Goal: Task Accomplishment & Management: Manage account settings

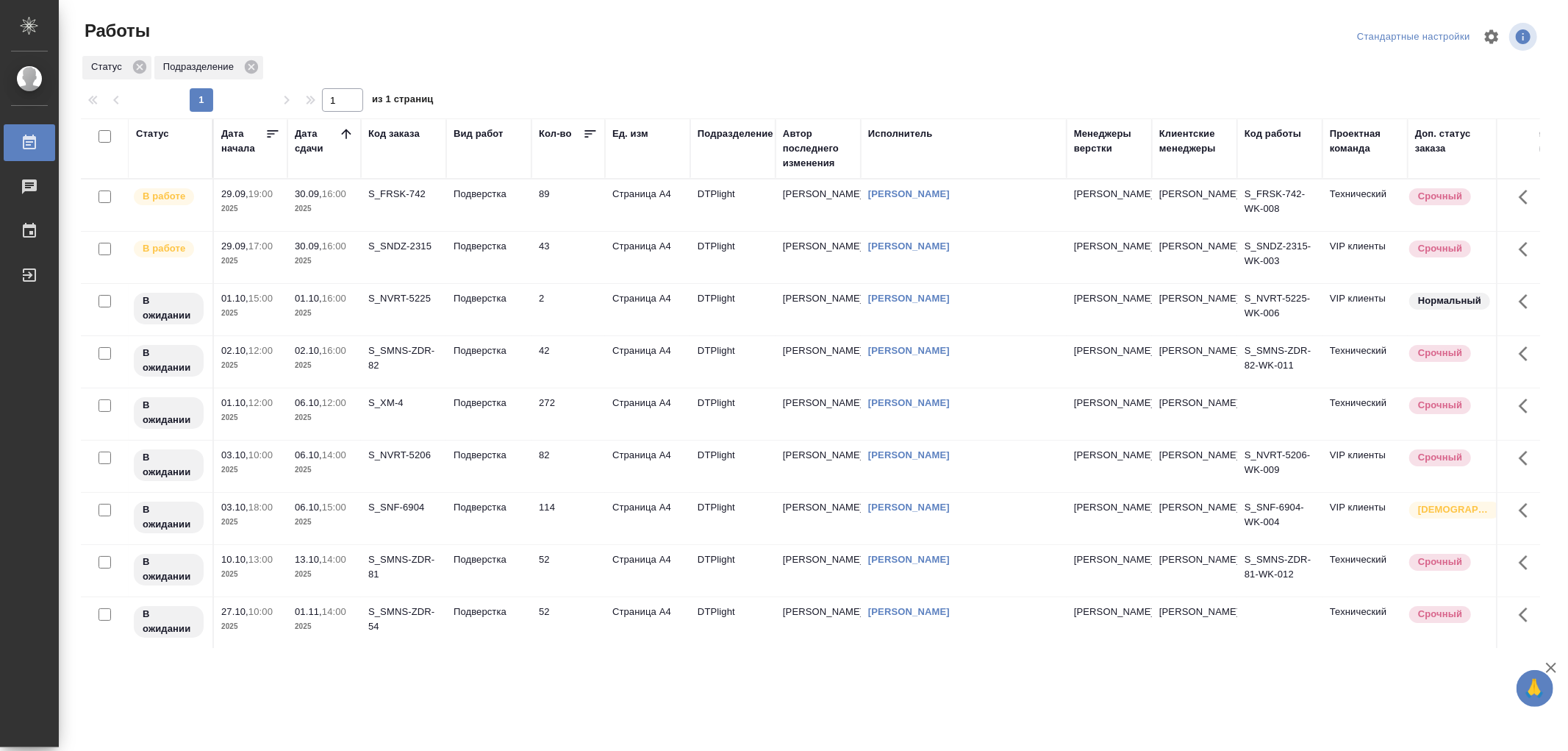
click at [496, 259] on td "Подверстка" at bounding box center [489, 257] width 85 height 52
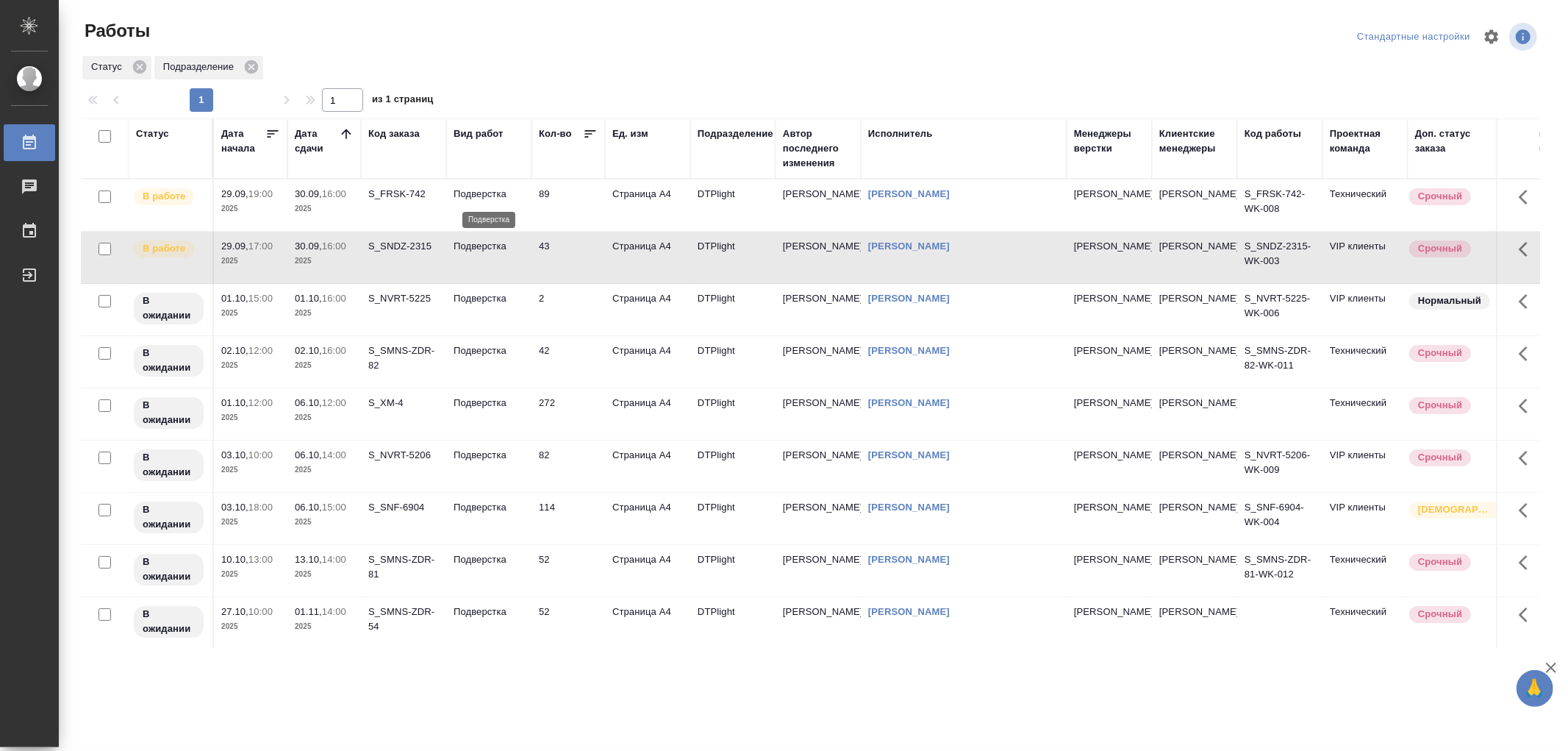
click at [502, 192] on p "Подверстка" at bounding box center [489, 194] width 70 height 14
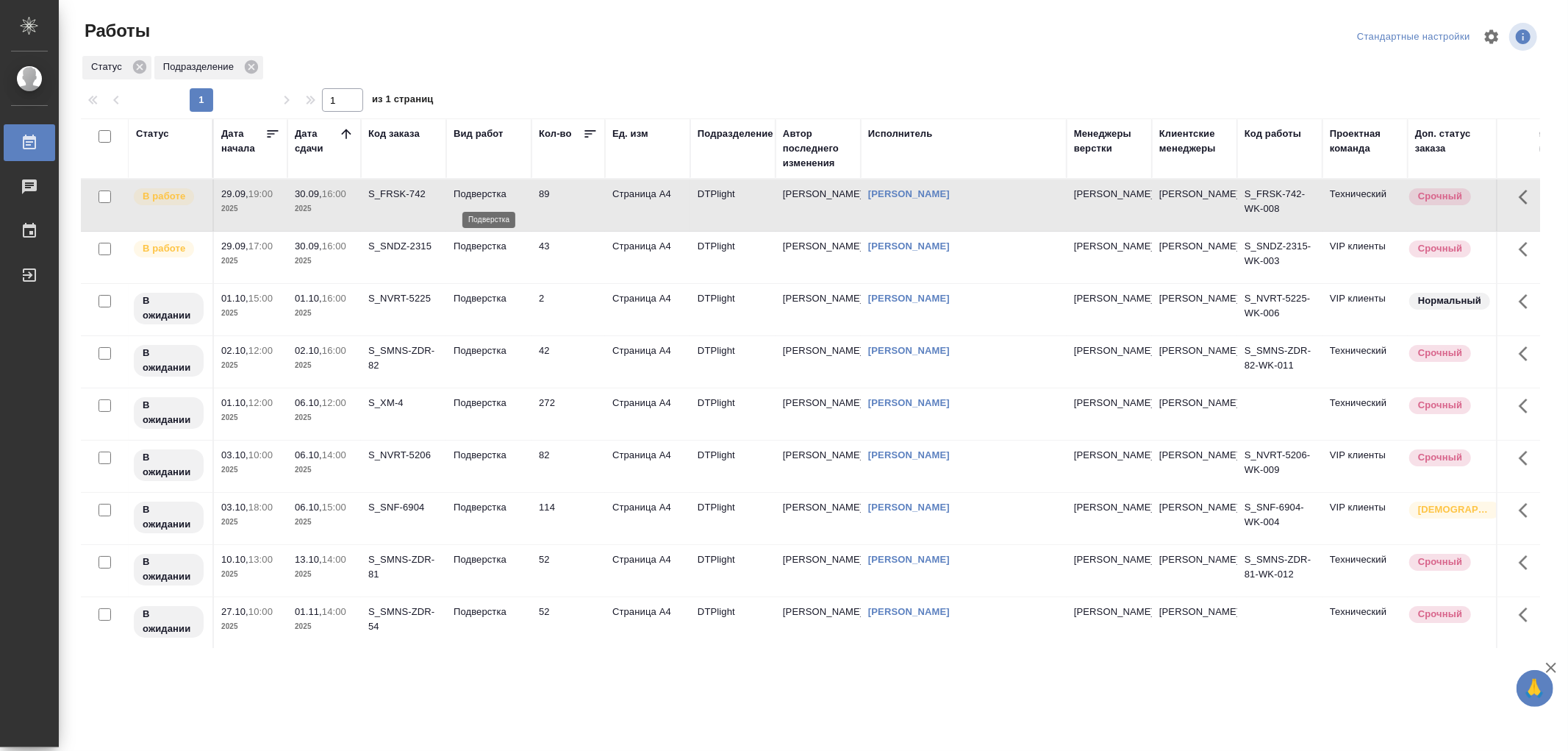
click at [502, 192] on p "Подверстка" at bounding box center [489, 194] width 70 height 14
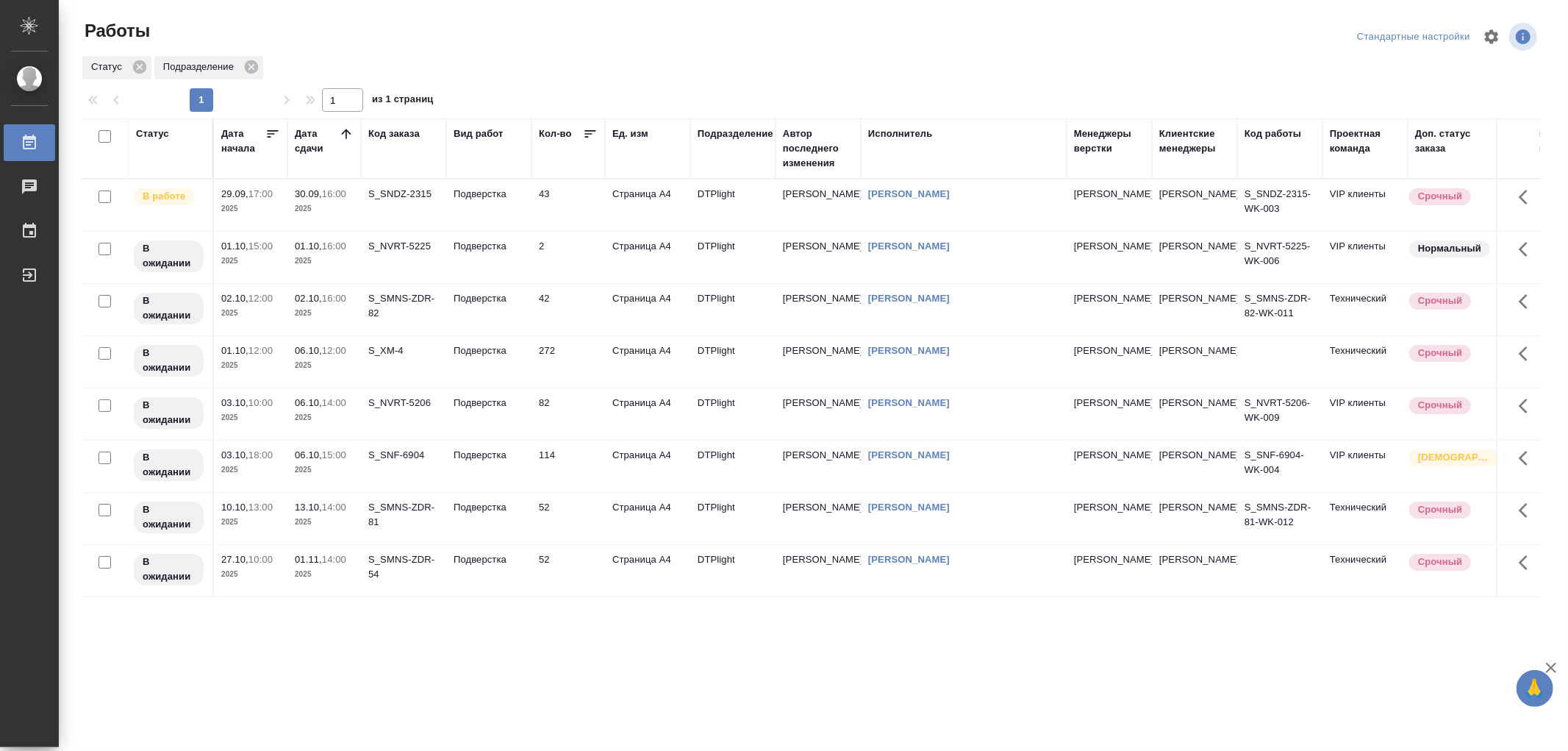
click at [483, 312] on td "Подверстка" at bounding box center [489, 309] width 85 height 52
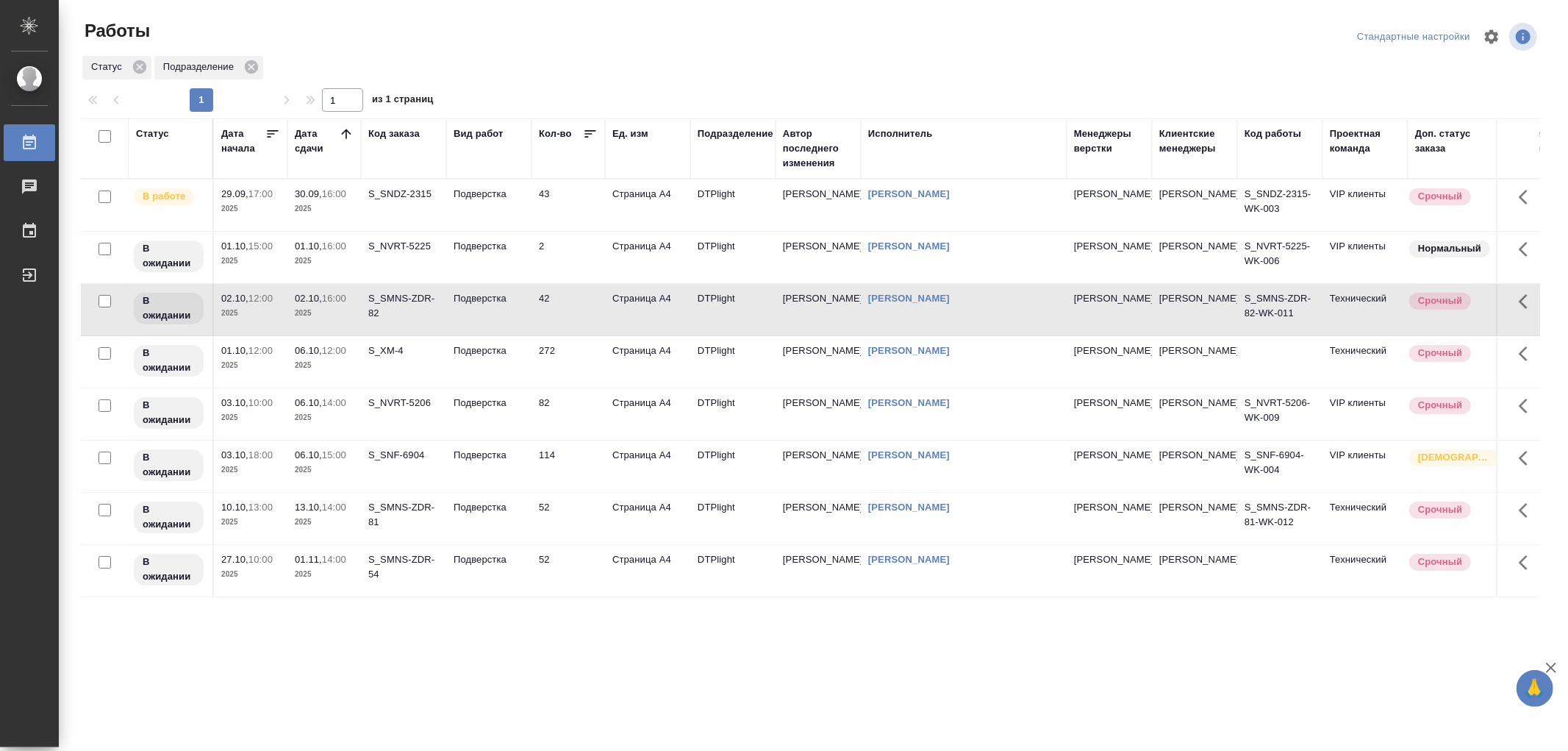
click at [483, 312] on td "Подверстка" at bounding box center [489, 309] width 85 height 52
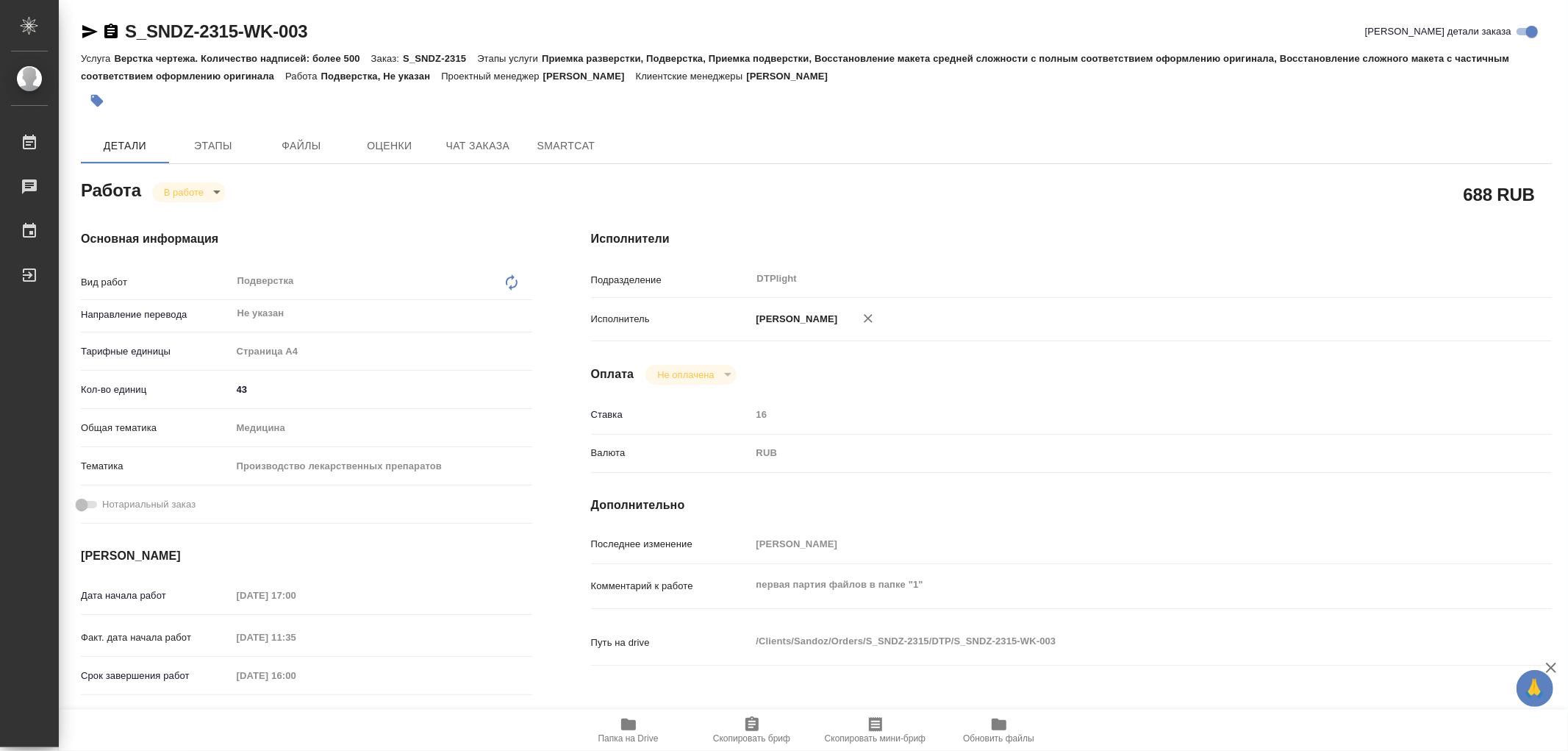
type textarea "x"
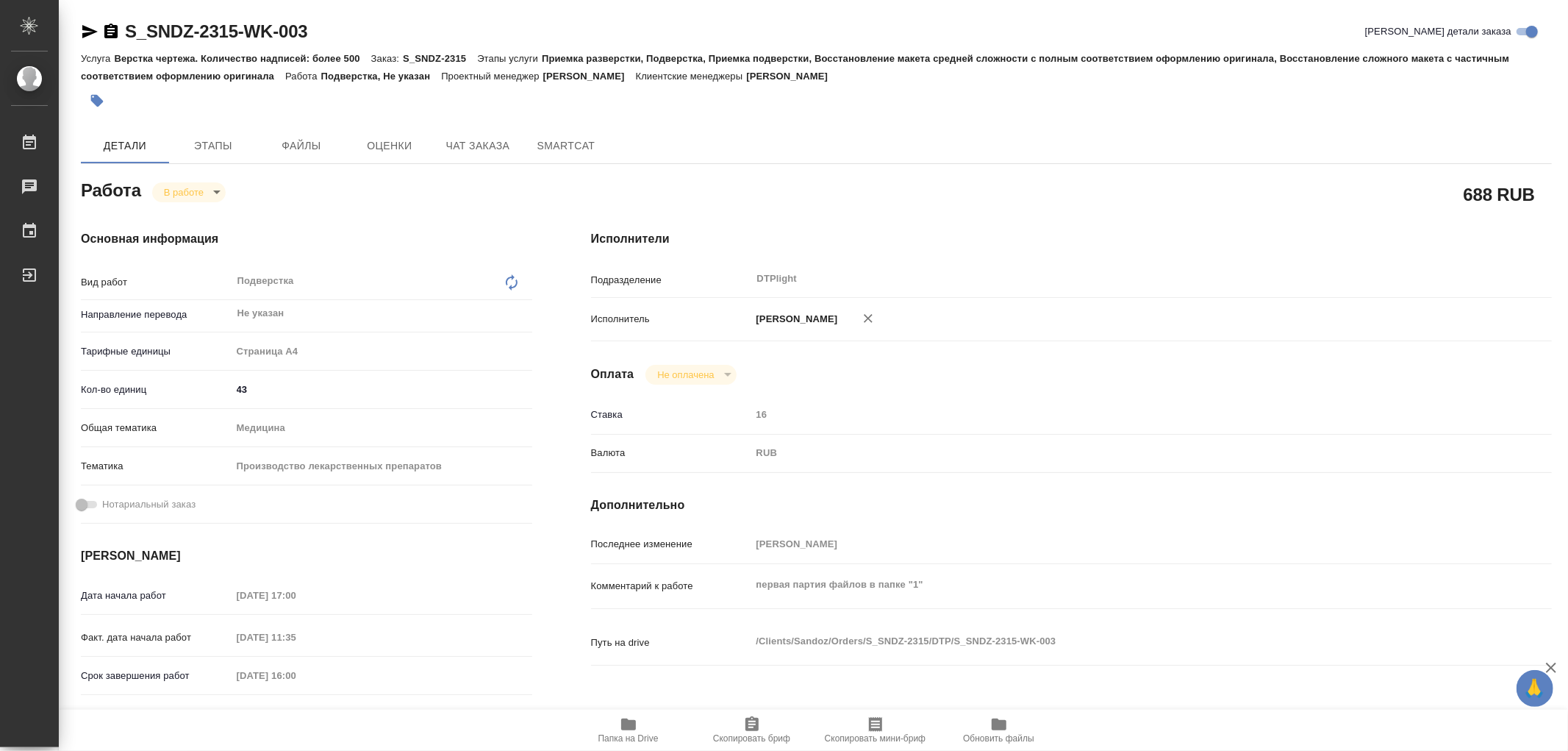
type textarea "x"
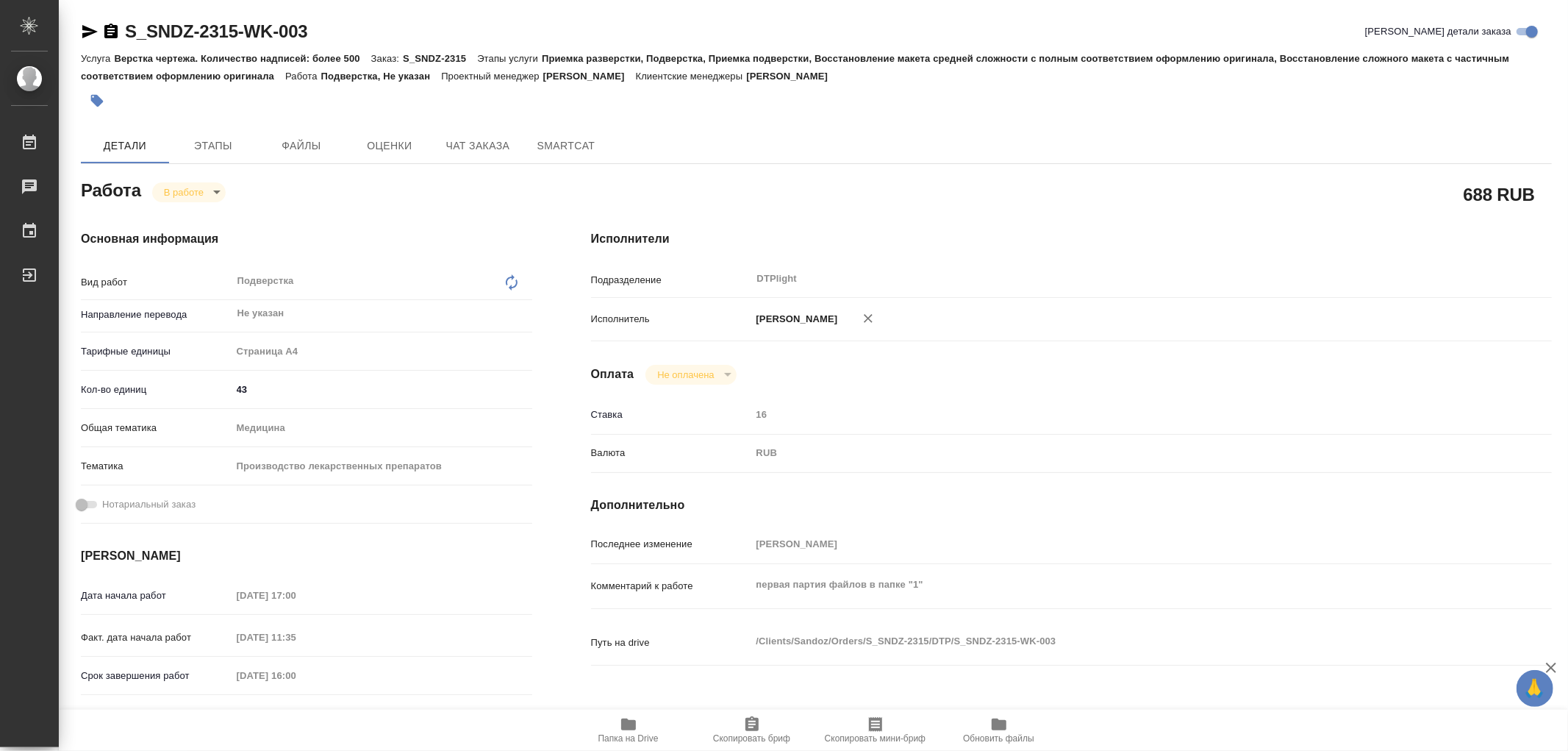
type textarea "x"
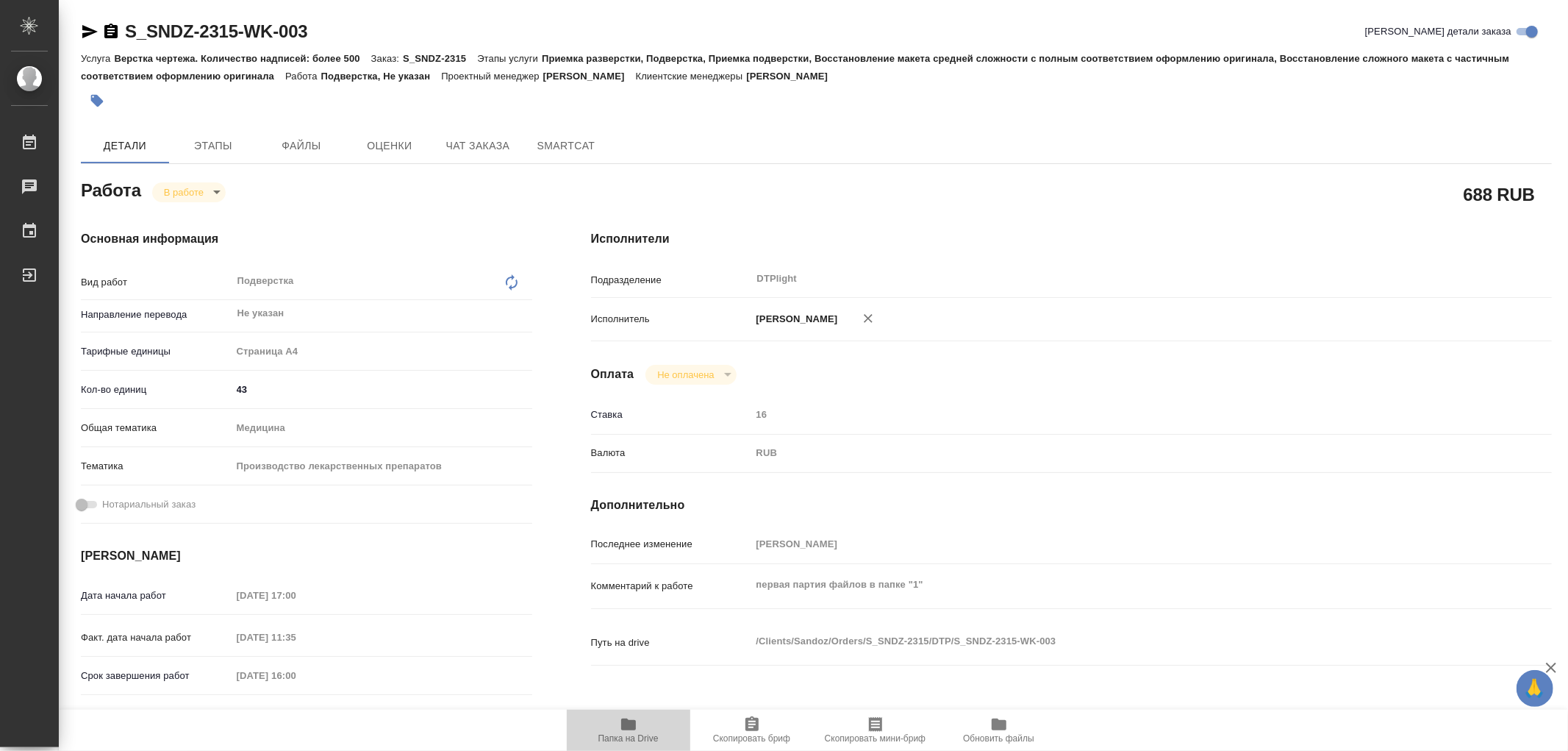
click at [629, 719] on icon "button" at bounding box center [629, 725] width 18 height 18
type textarea "x"
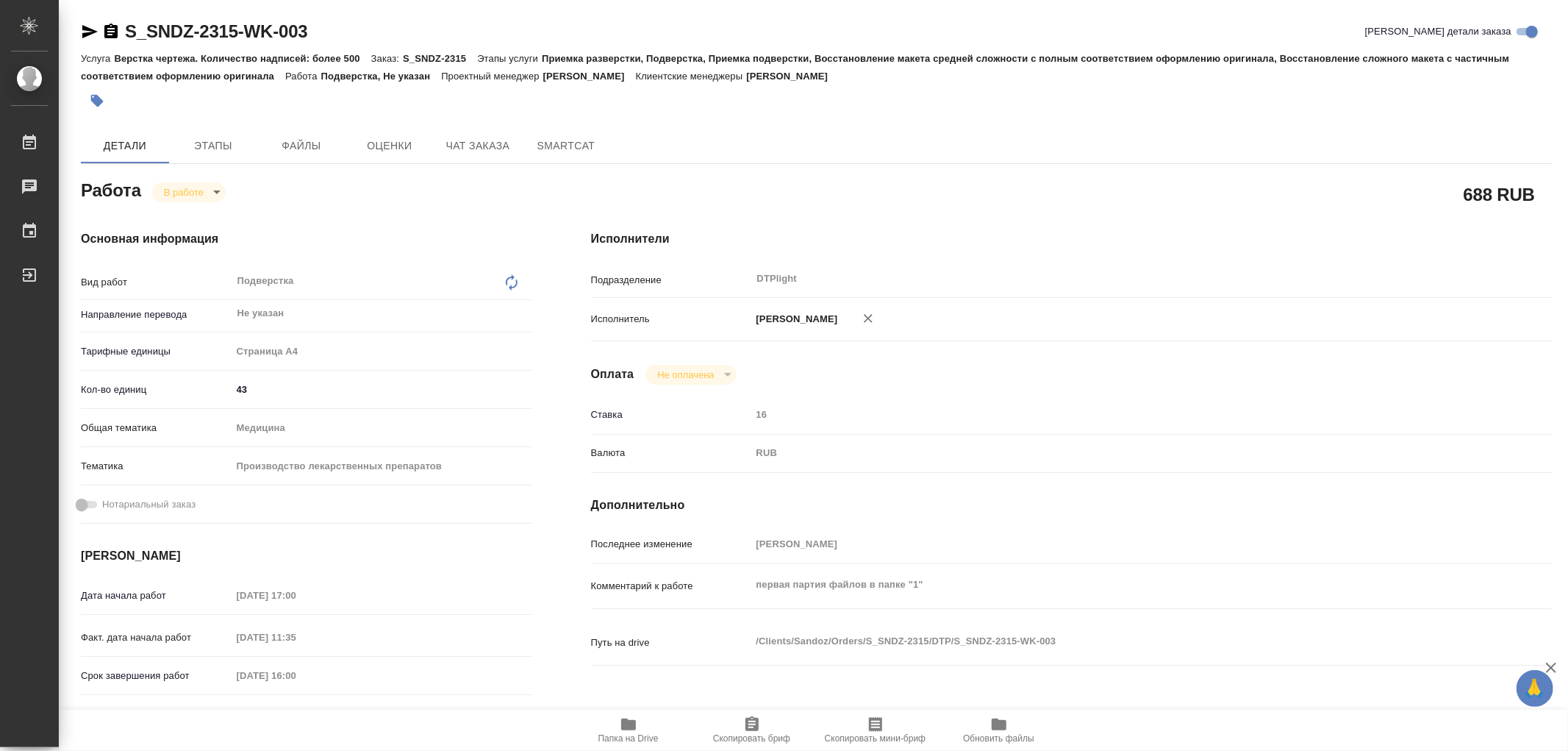
type textarea "x"
click at [479, 147] on span "Чат заказа" at bounding box center [478, 146] width 70 height 18
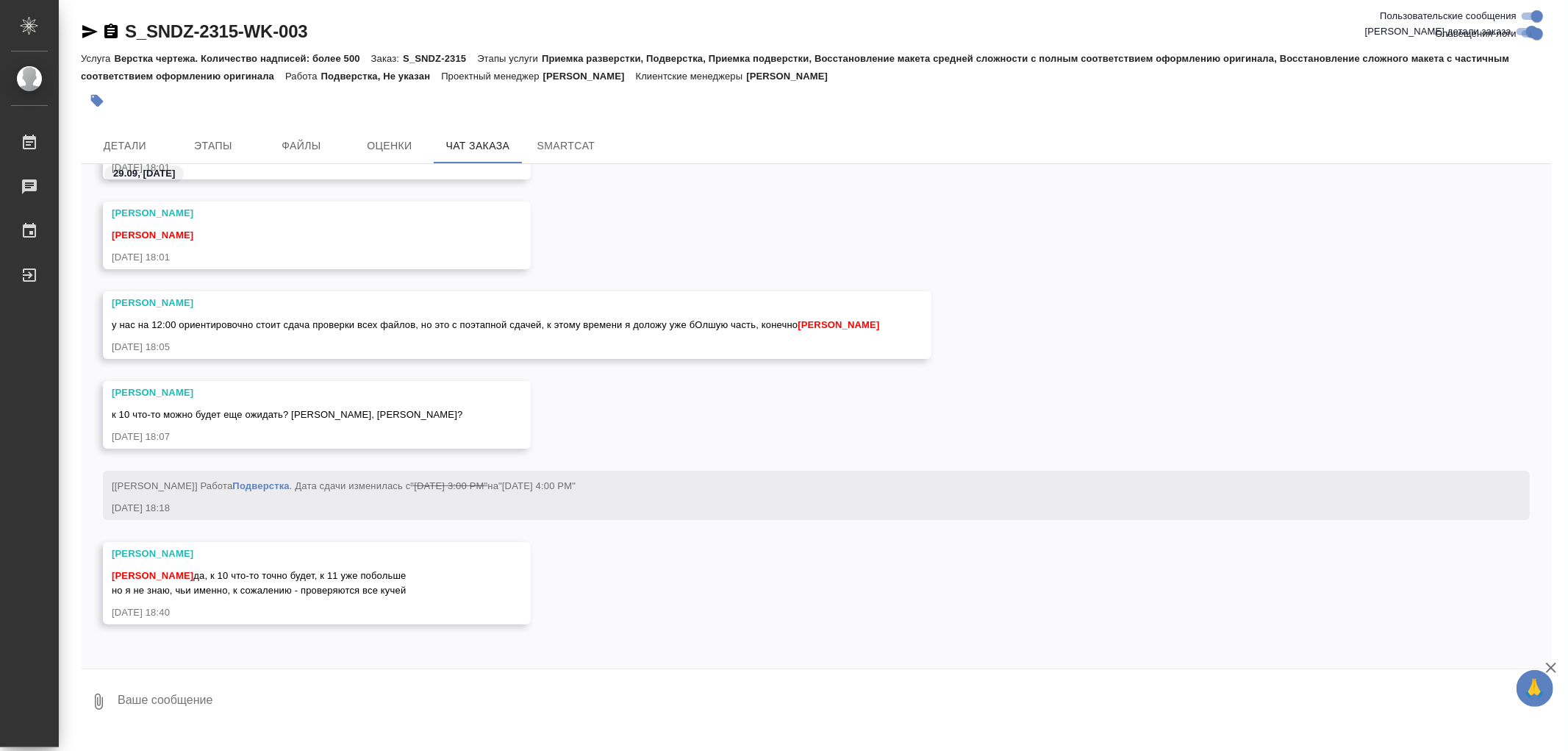
scroll to position [112442, 0]
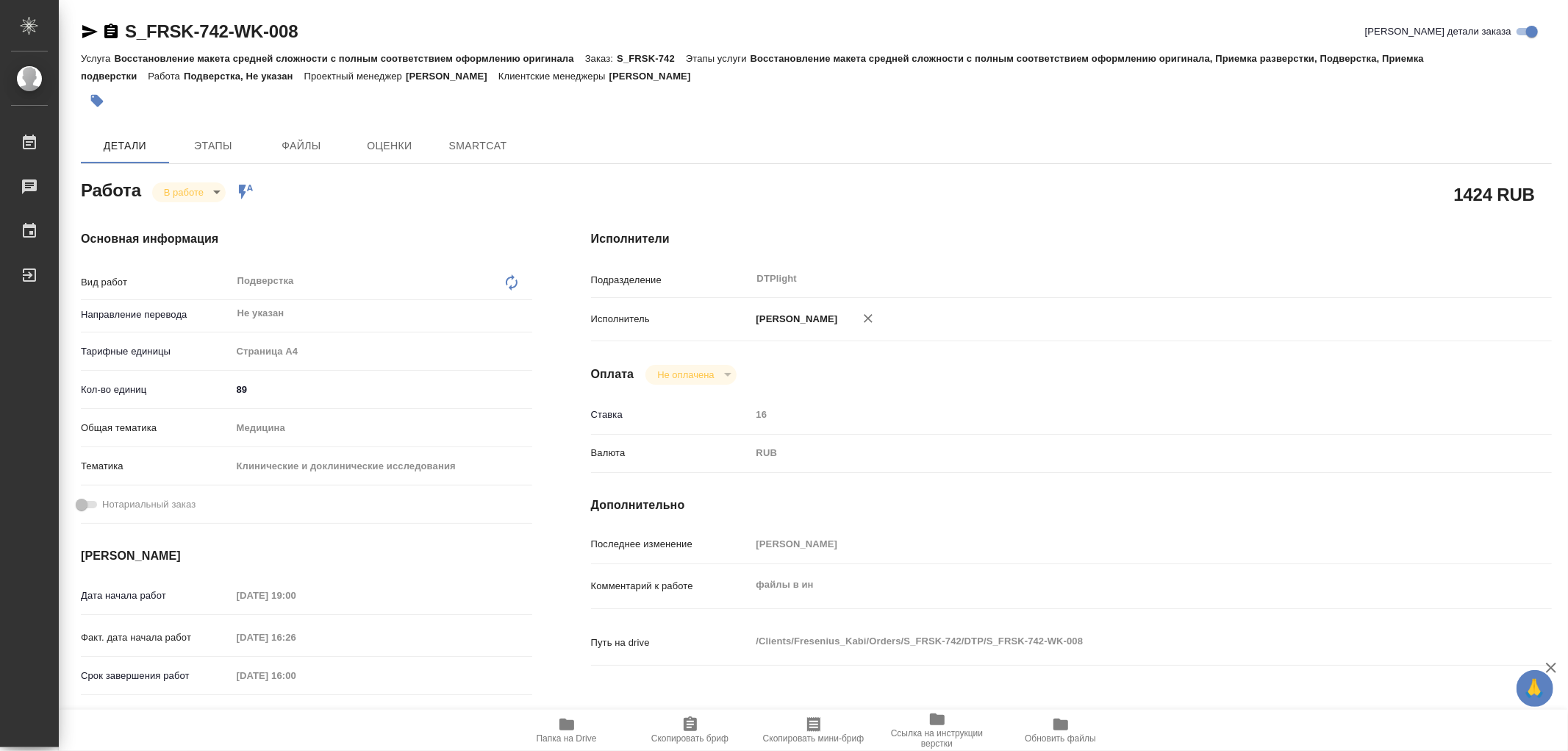
type textarea "x"
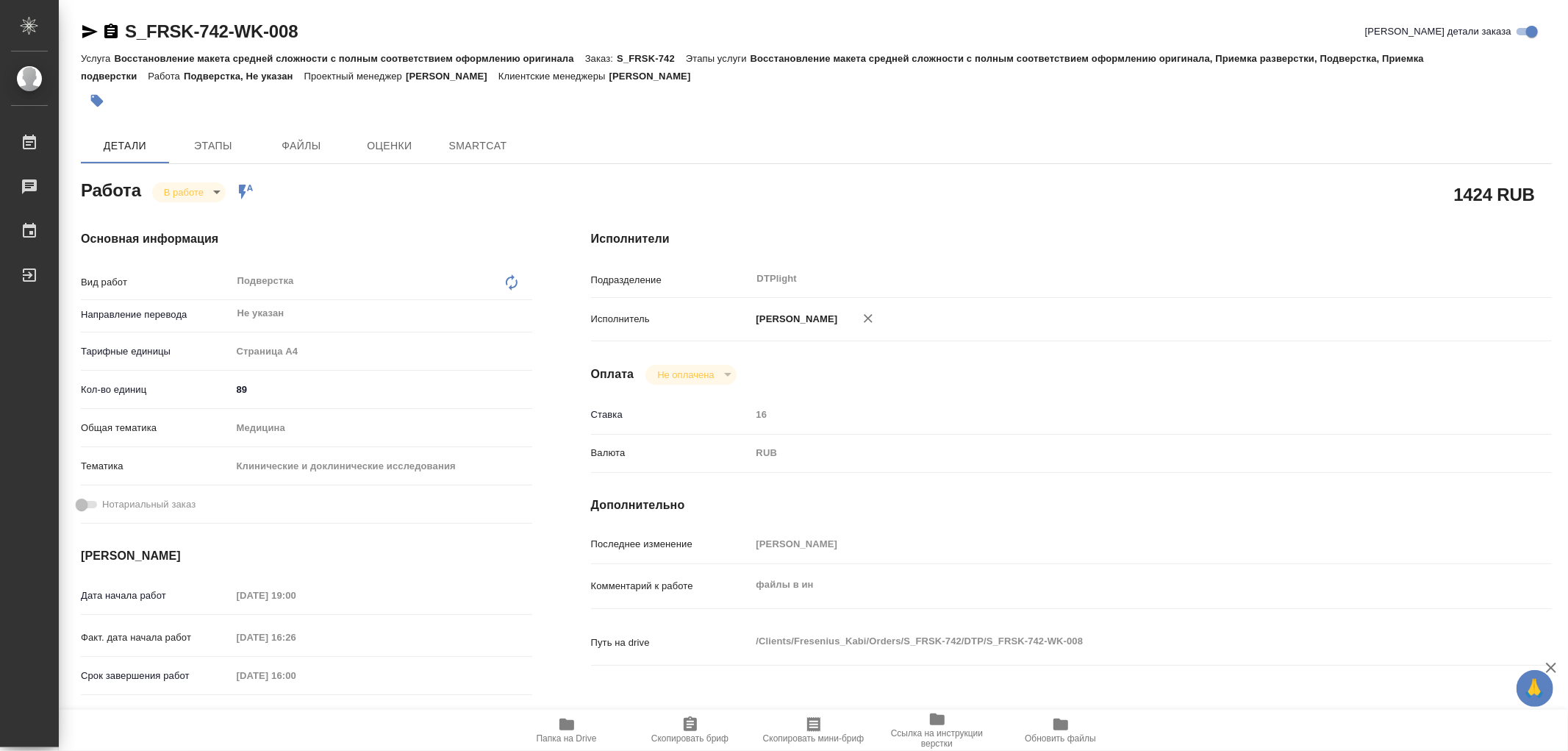
type textarea "x"
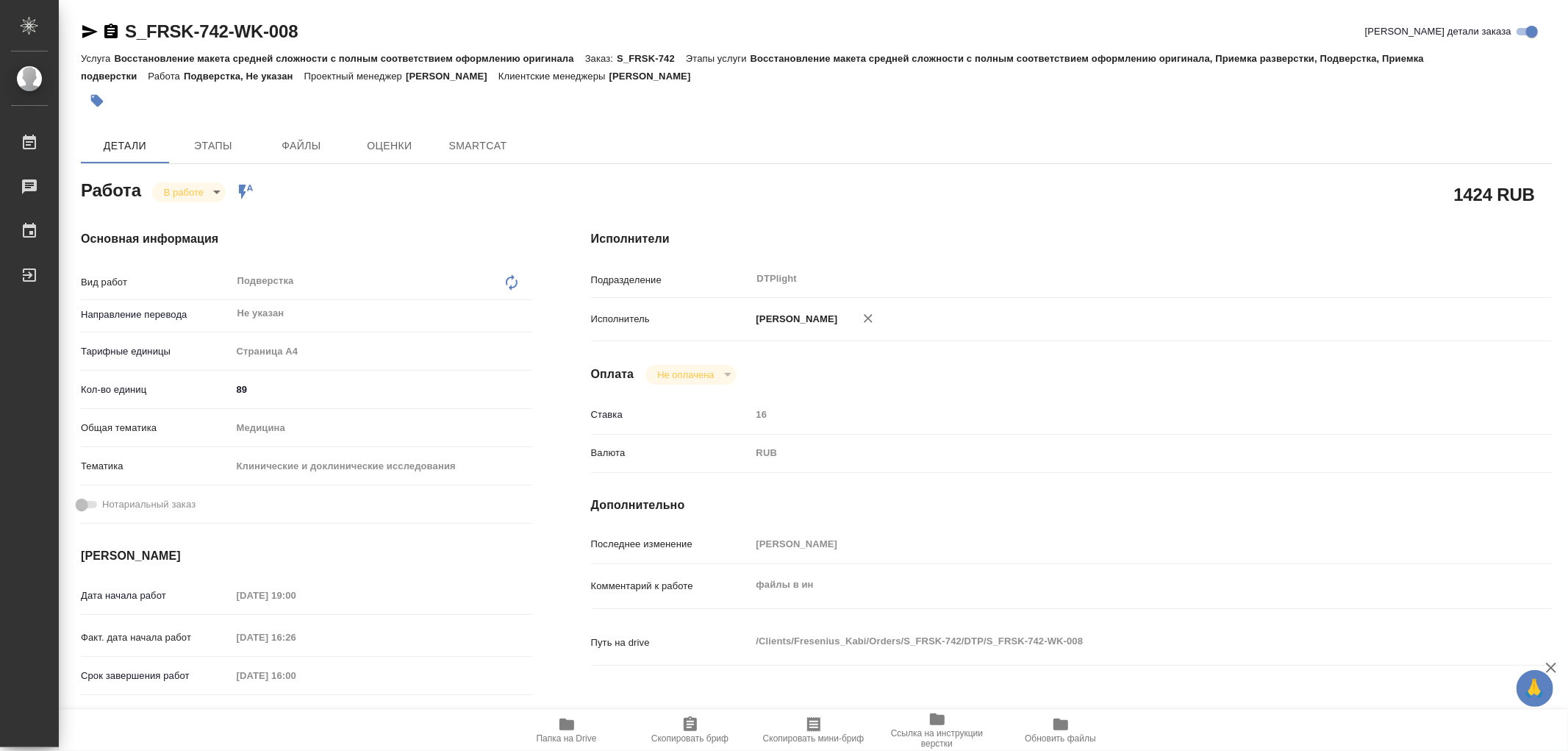
type textarea "x"
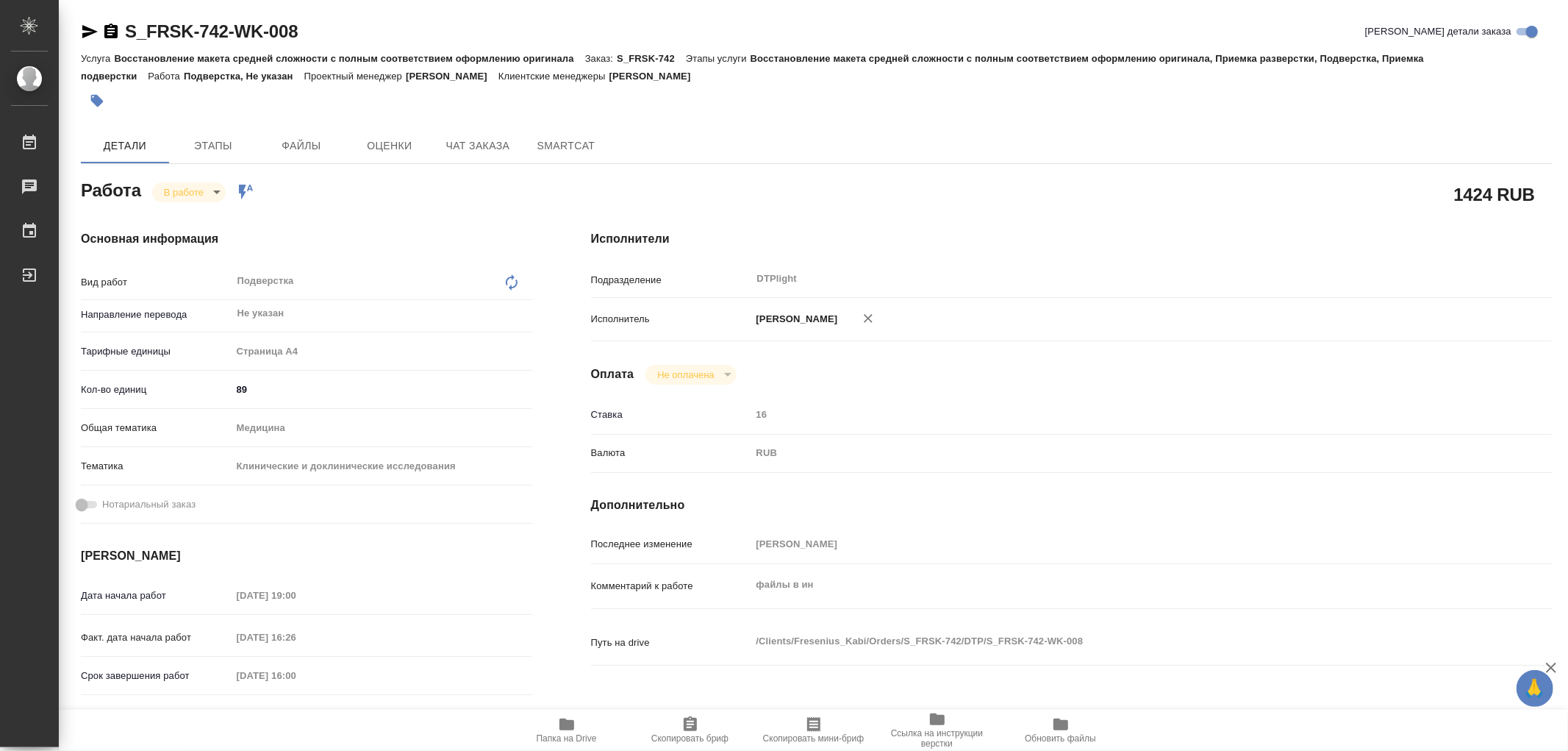
type textarea "x"
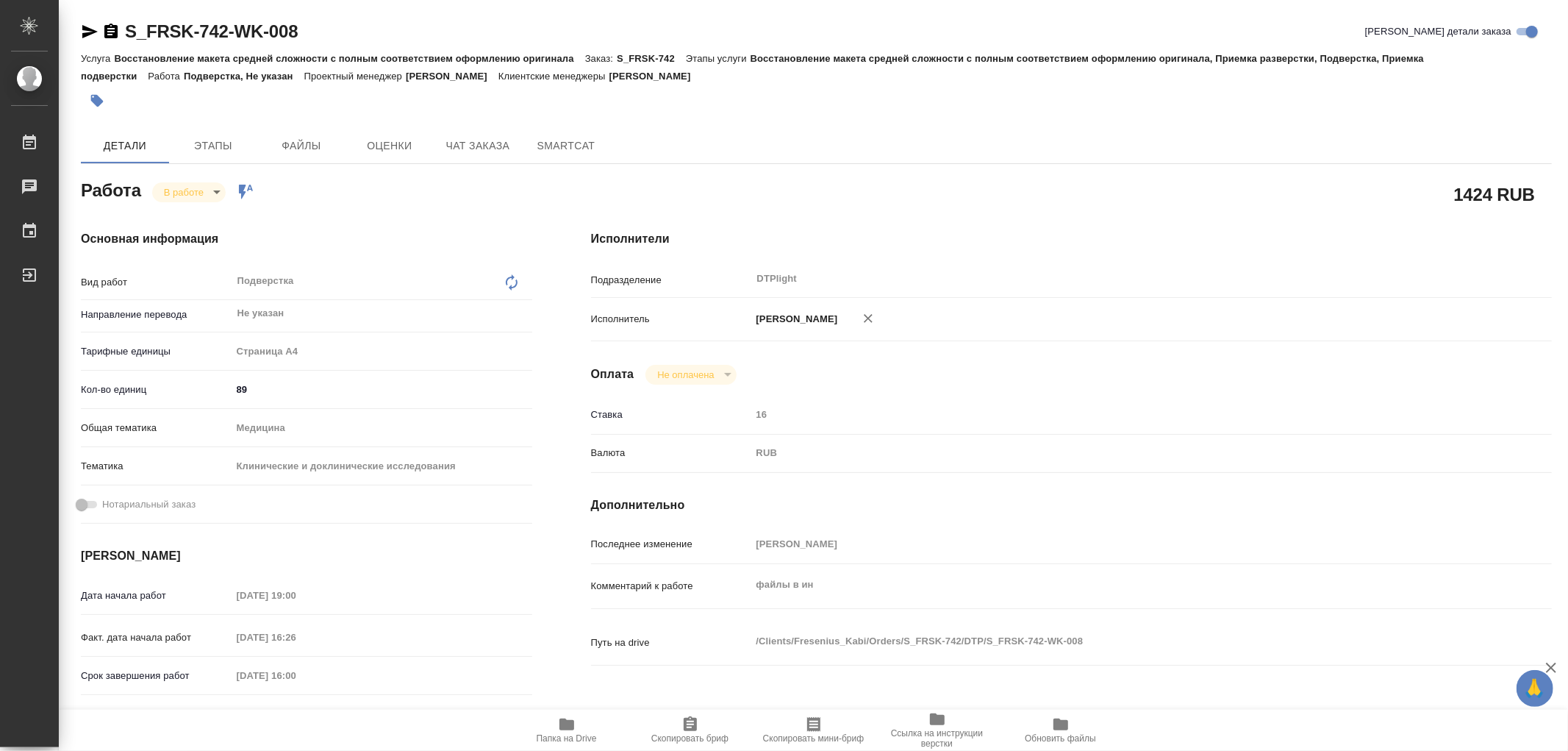
type textarea "x"
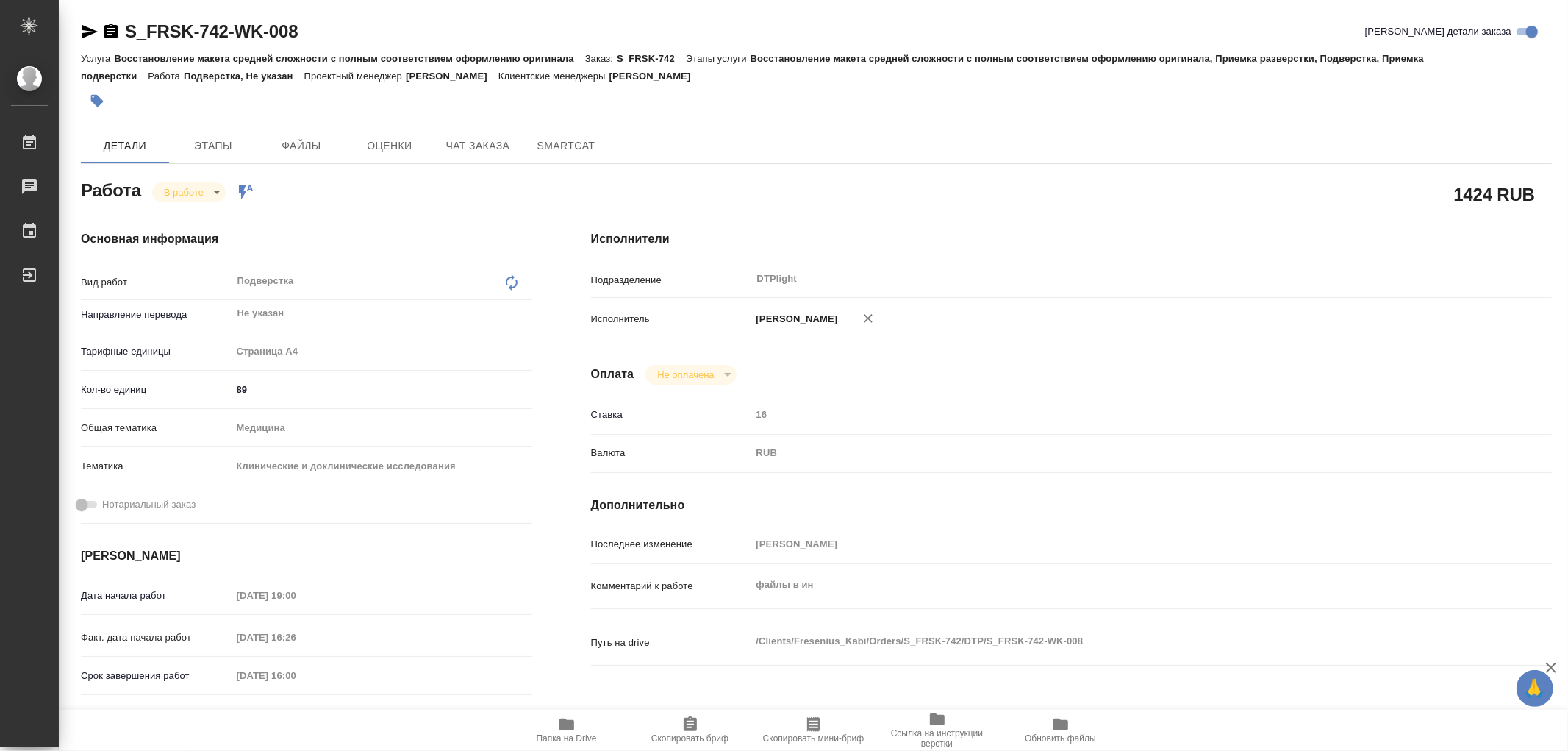
type textarea "x"
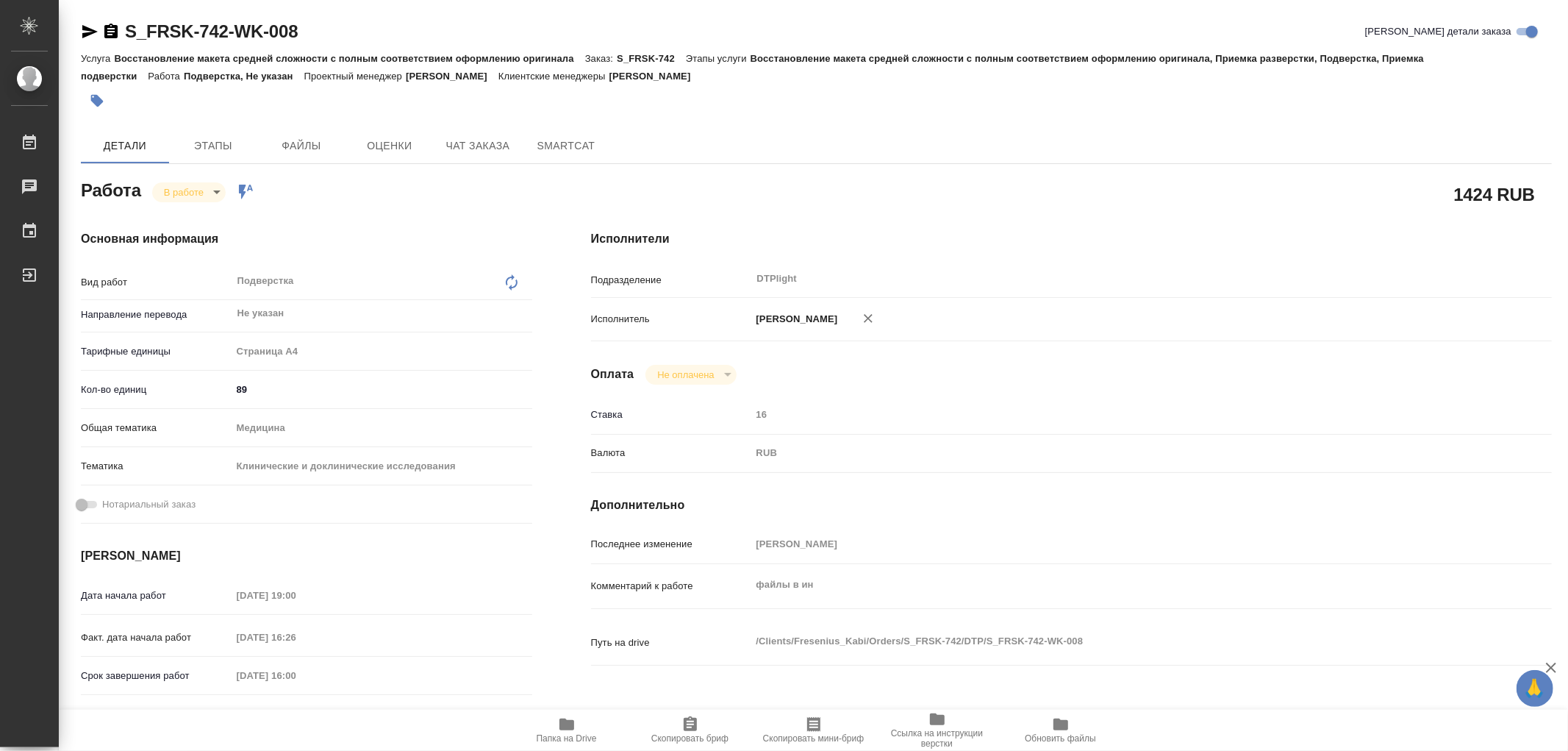
click at [572, 719] on icon "button" at bounding box center [567, 725] width 18 height 18
click at [185, 186] on body "🙏 .cls-1 fill:#fff; AWATERA Работы 0 Чаты График Выйти S_FRSK-742-WK-008 Кратко…" at bounding box center [784, 375] width 1568 height 751
drag, startPoint x: 334, startPoint y: 123, endPoint x: 199, endPoint y: 134, distance: 135.4
click at [333, 123] on div at bounding box center [784, 375] width 1568 height 751
click at [202, 145] on span "Этапы" at bounding box center [213, 146] width 70 height 18
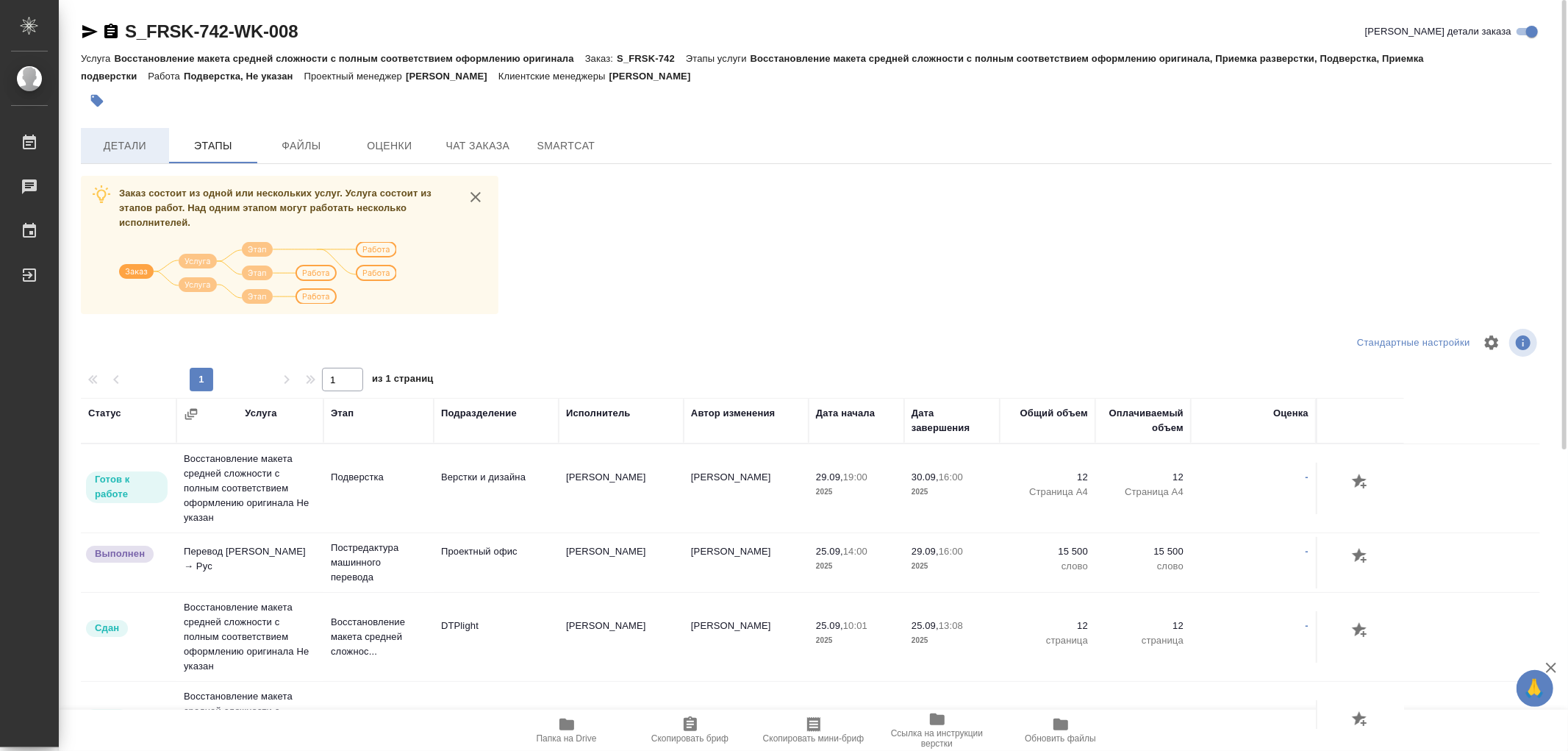
click at [155, 144] on span "Детали" at bounding box center [125, 146] width 70 height 18
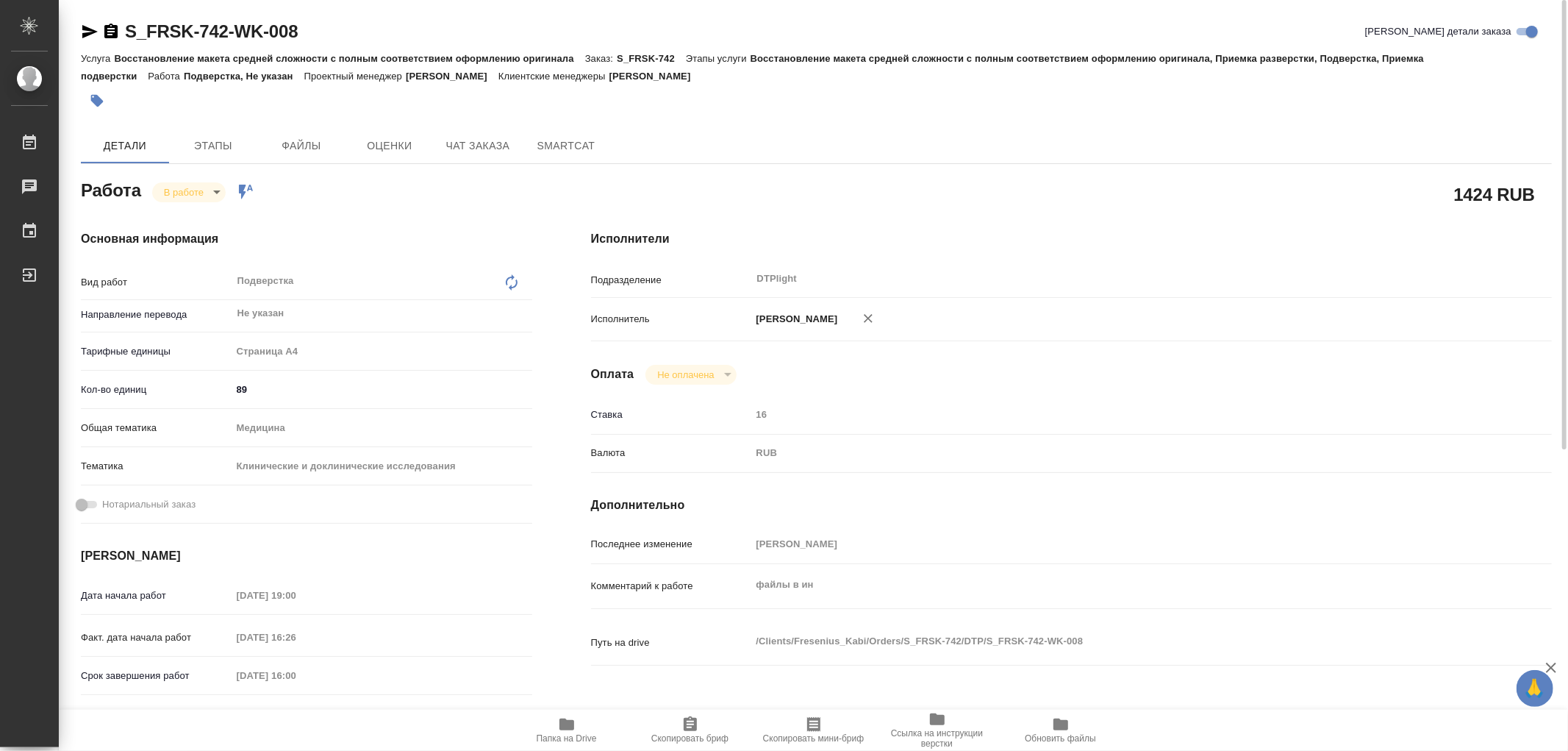
type textarea "x"
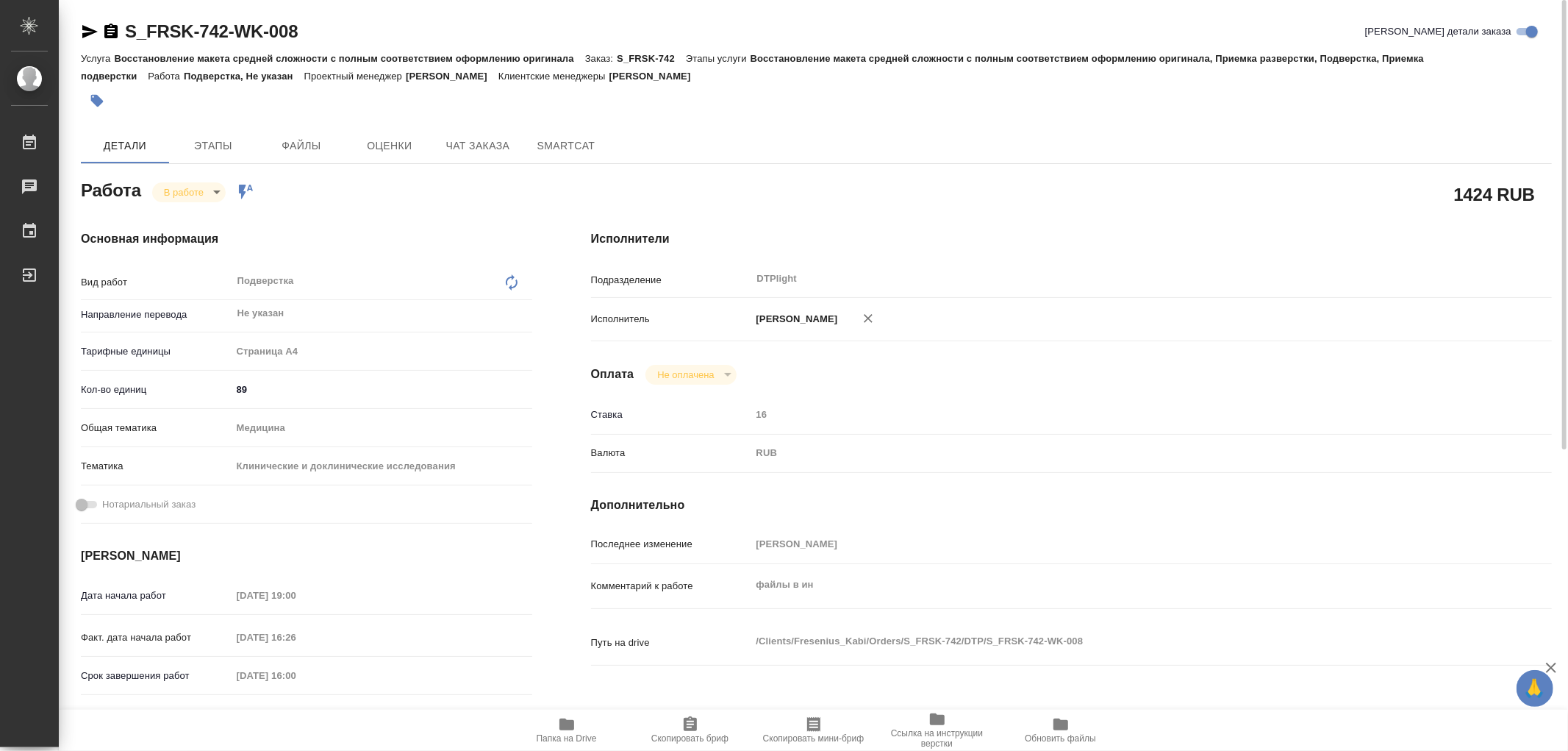
type textarea "x"
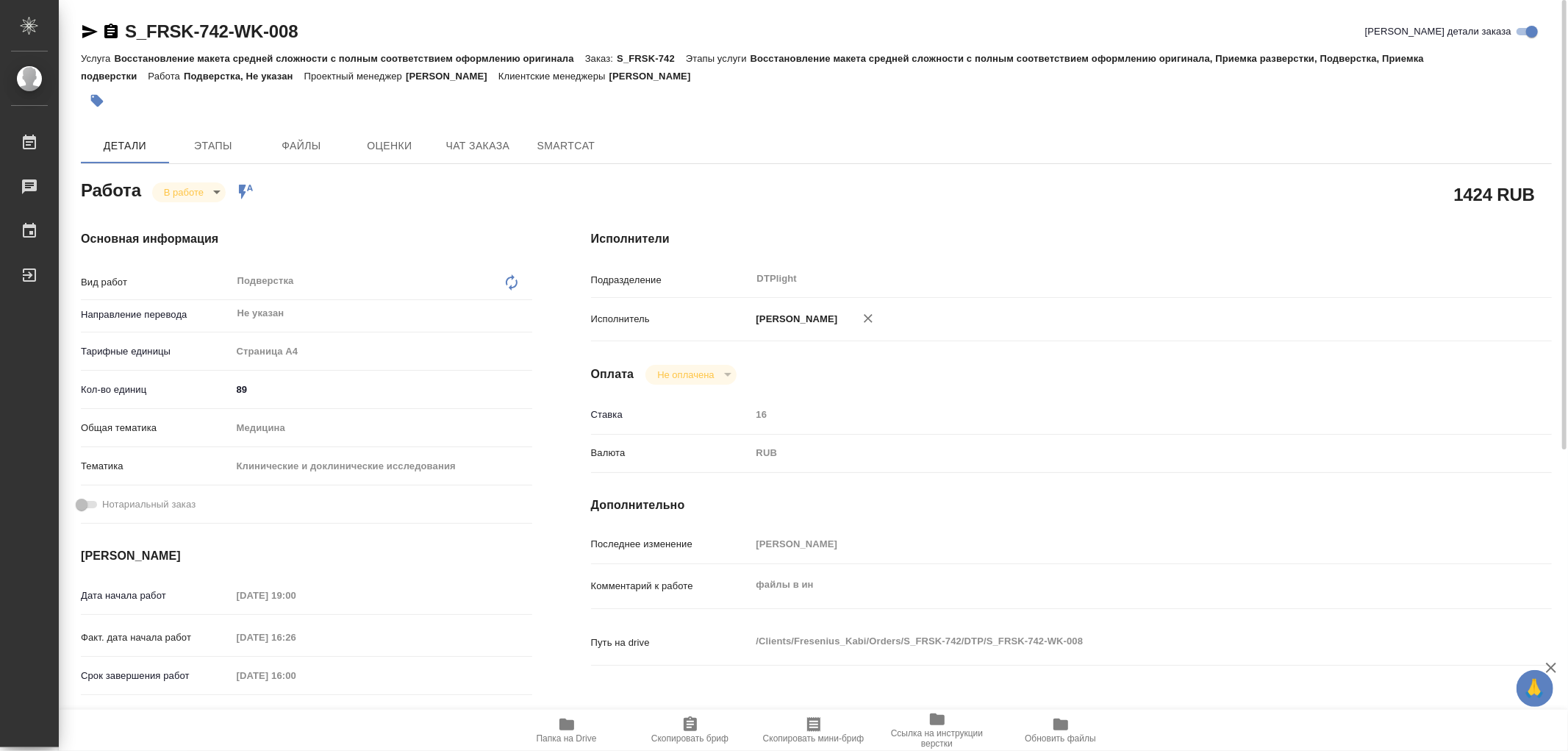
type textarea "x"
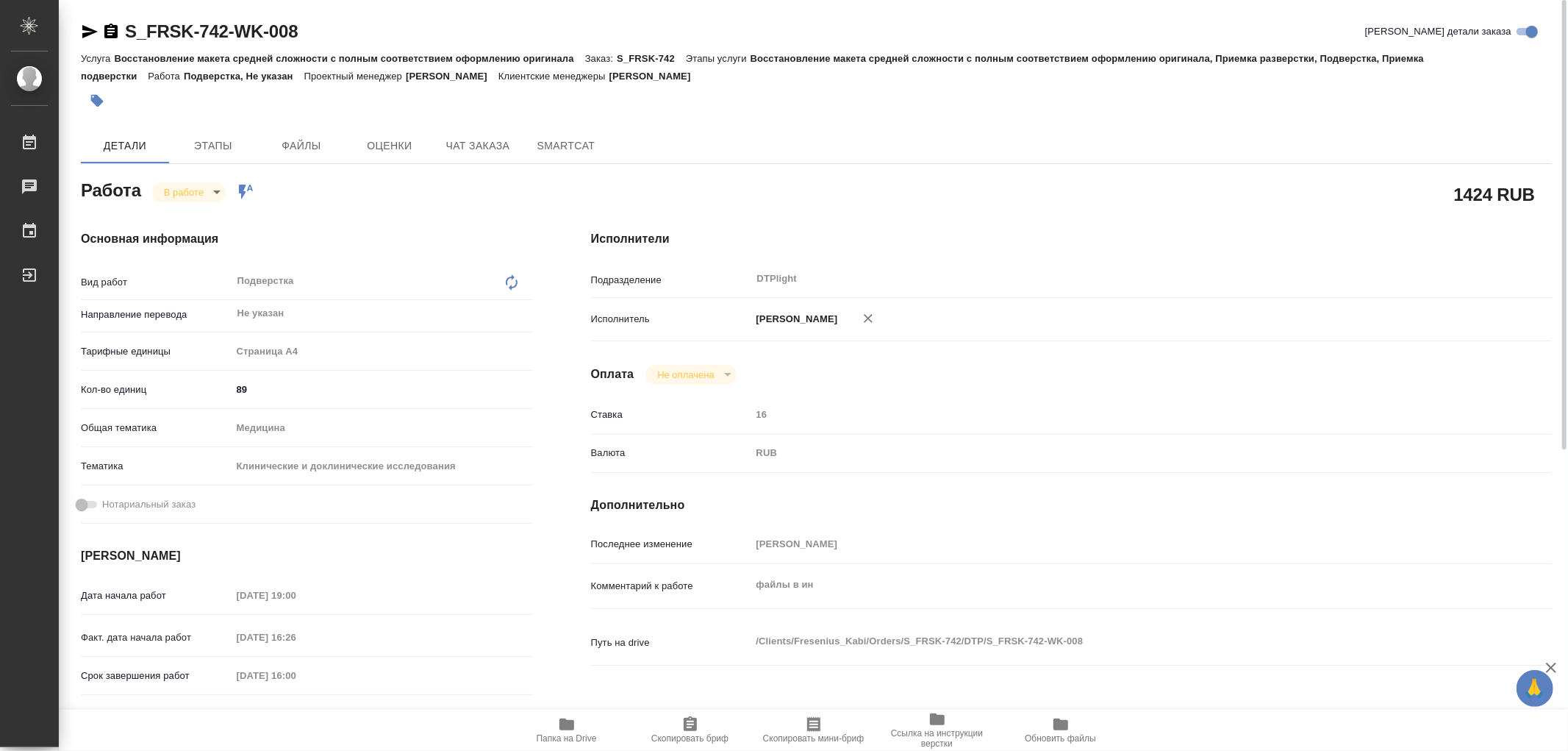
click at [209, 187] on body "🙏 .cls-1 fill:#fff; AWATERA Работы 0 Чаты График Выйти S_FRSK-742-WK-008 Кратко…" at bounding box center [784, 375] width 1568 height 751
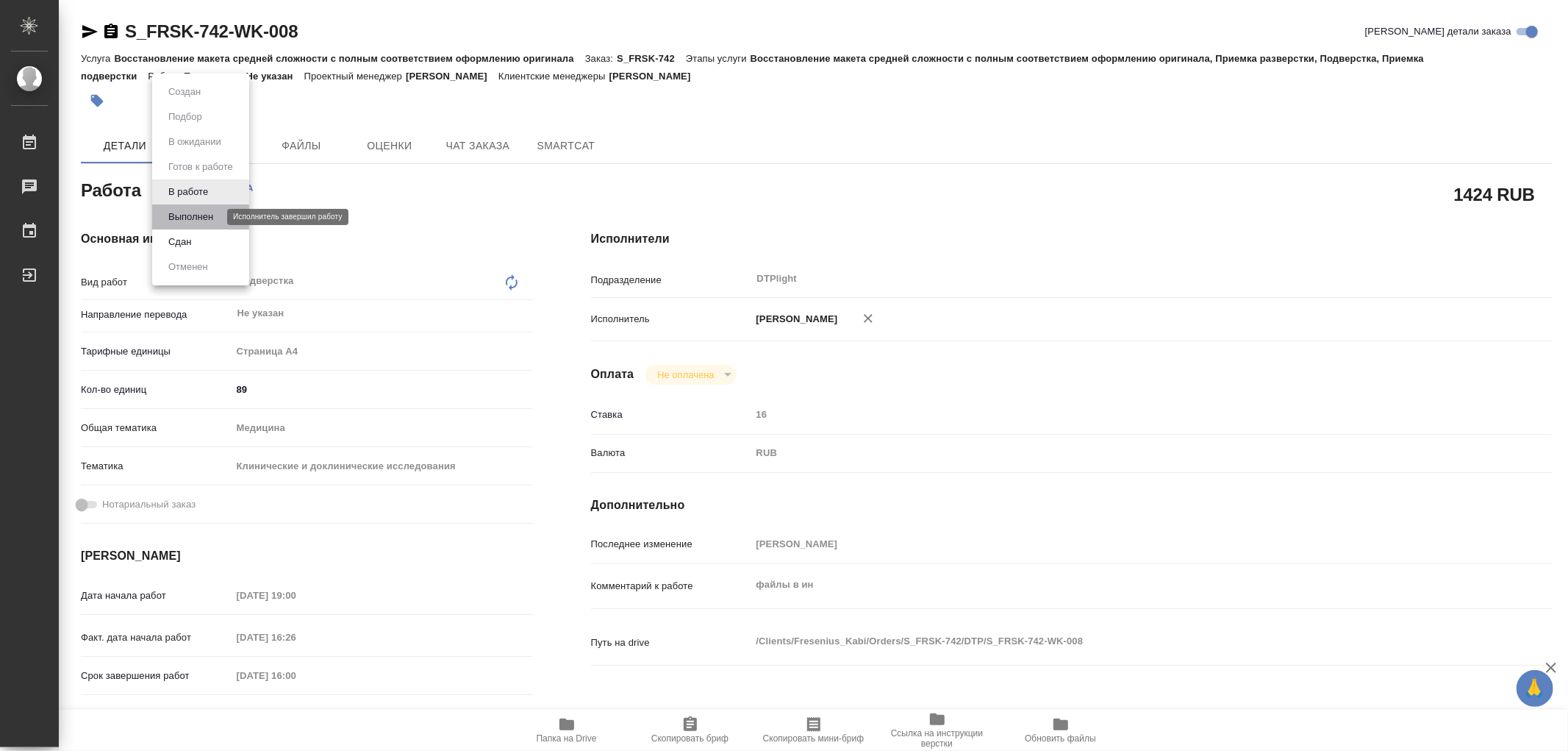
click at [188, 218] on button "Выполнен" at bounding box center [190, 217] width 53 height 16
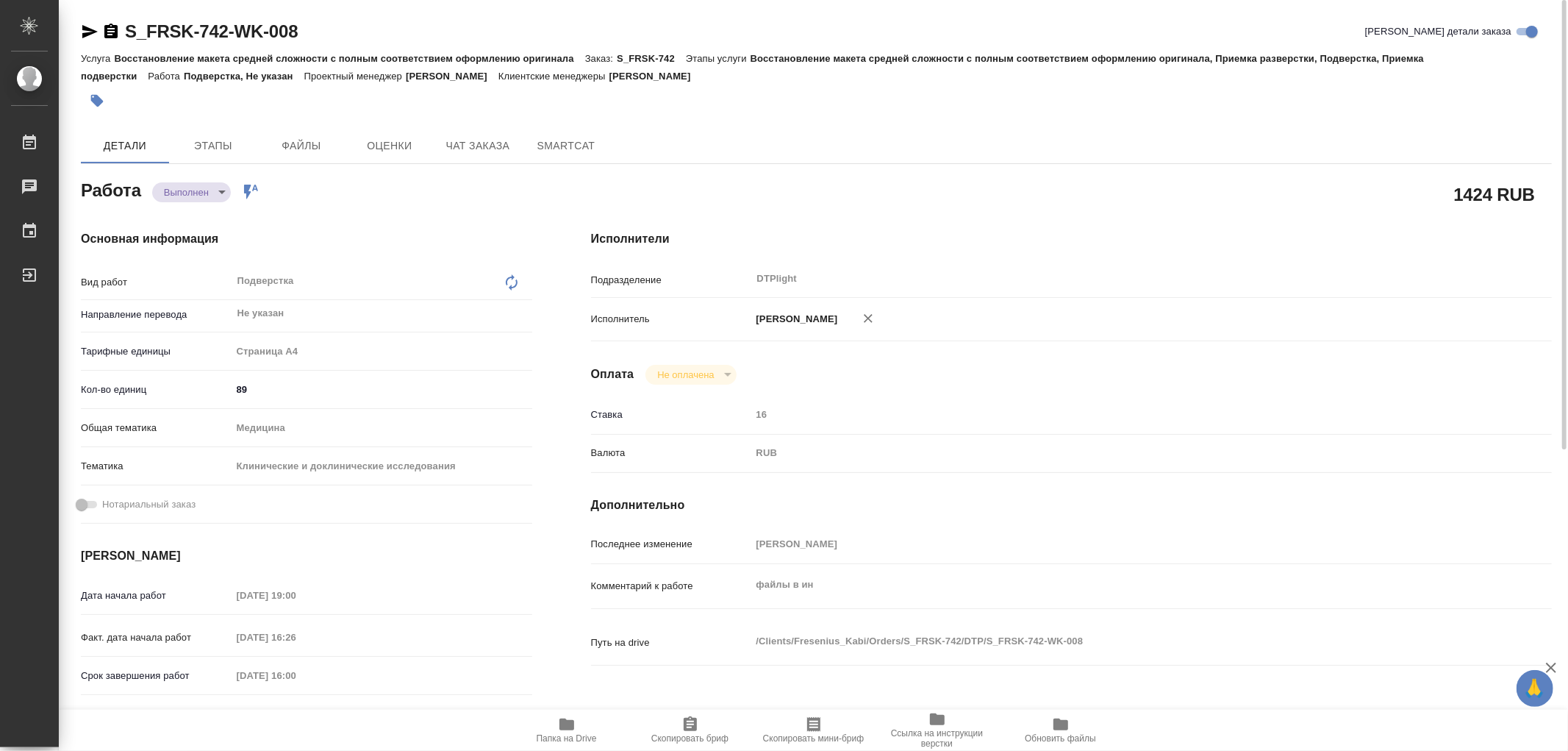
type textarea "x"
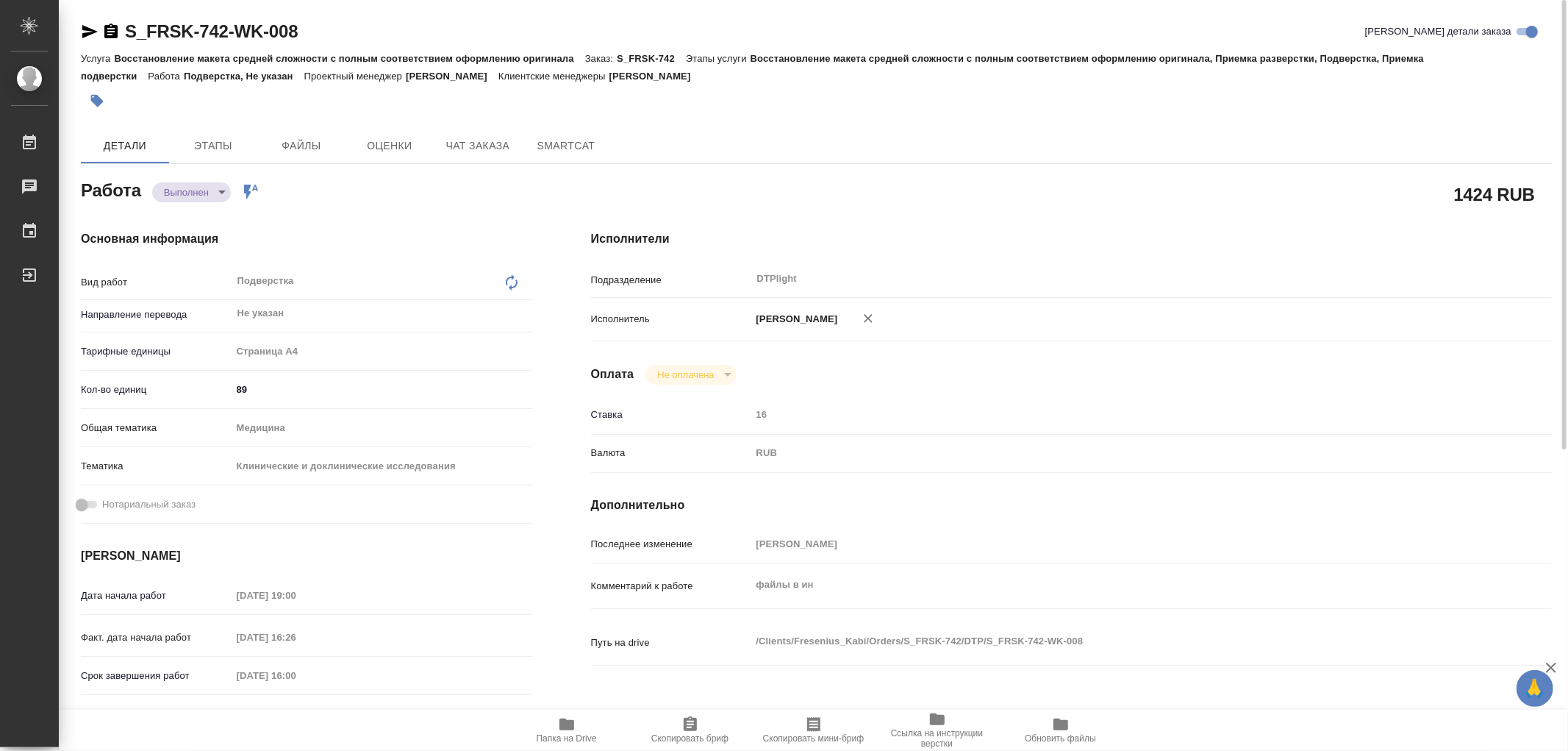
type textarea "x"
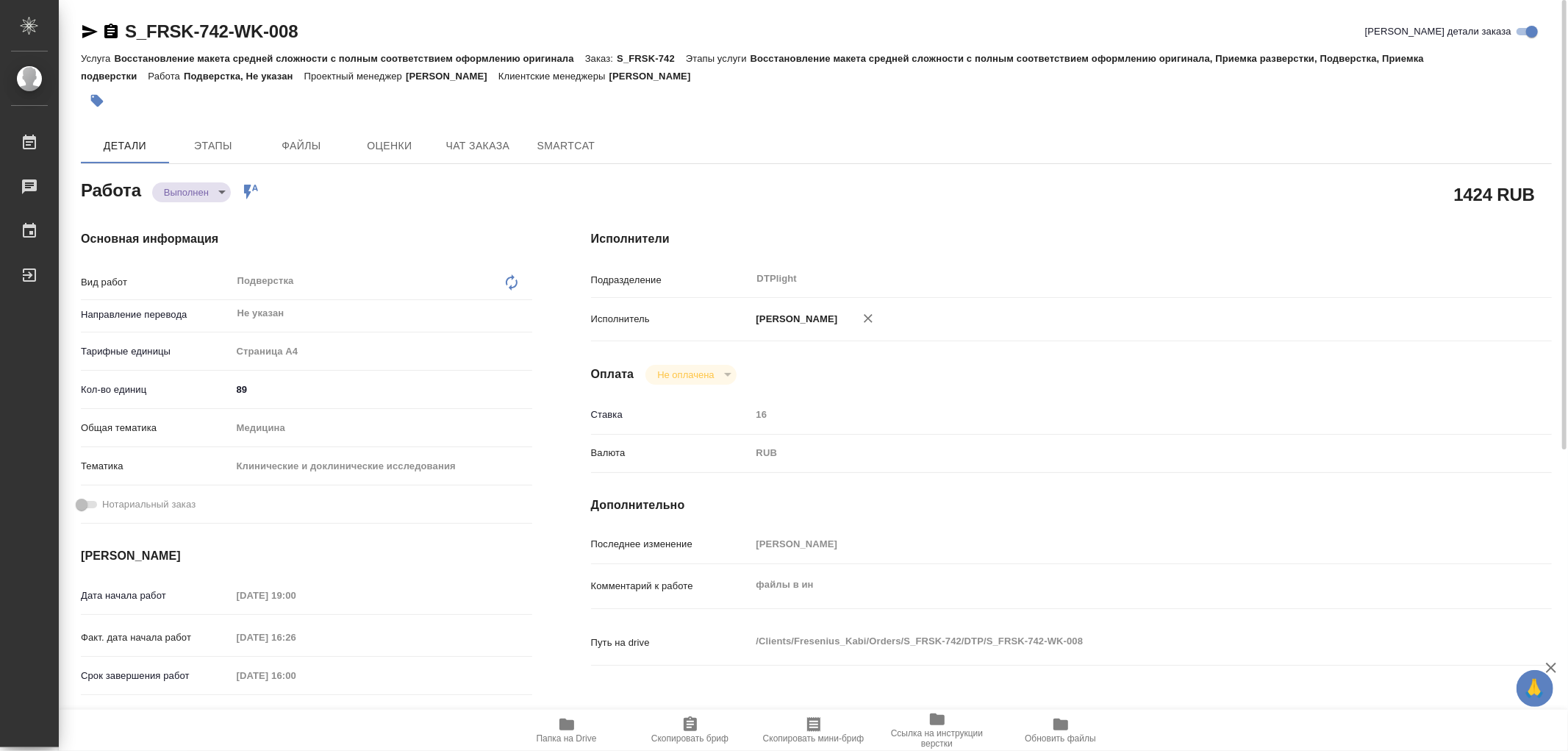
type textarea "x"
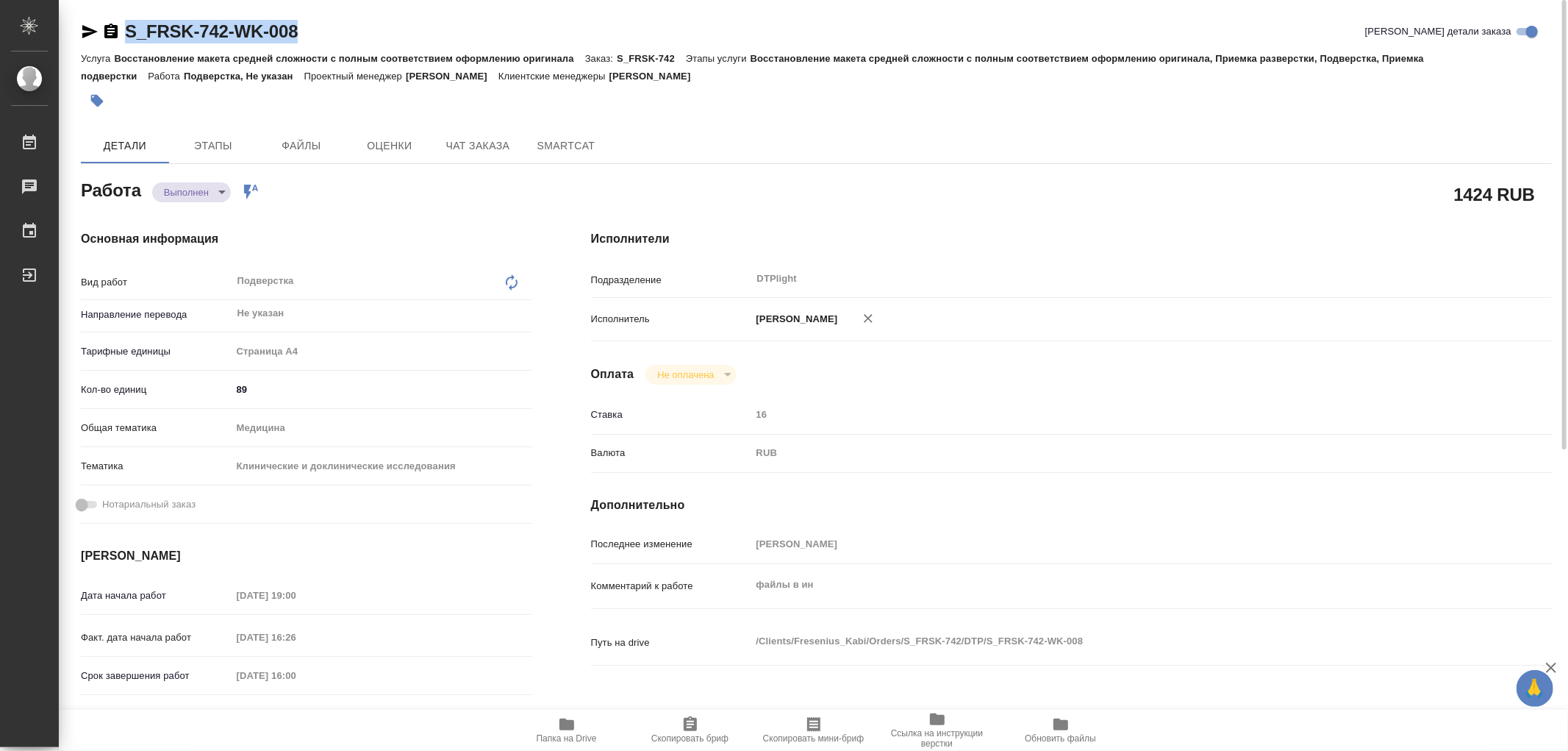
type textarea "x"
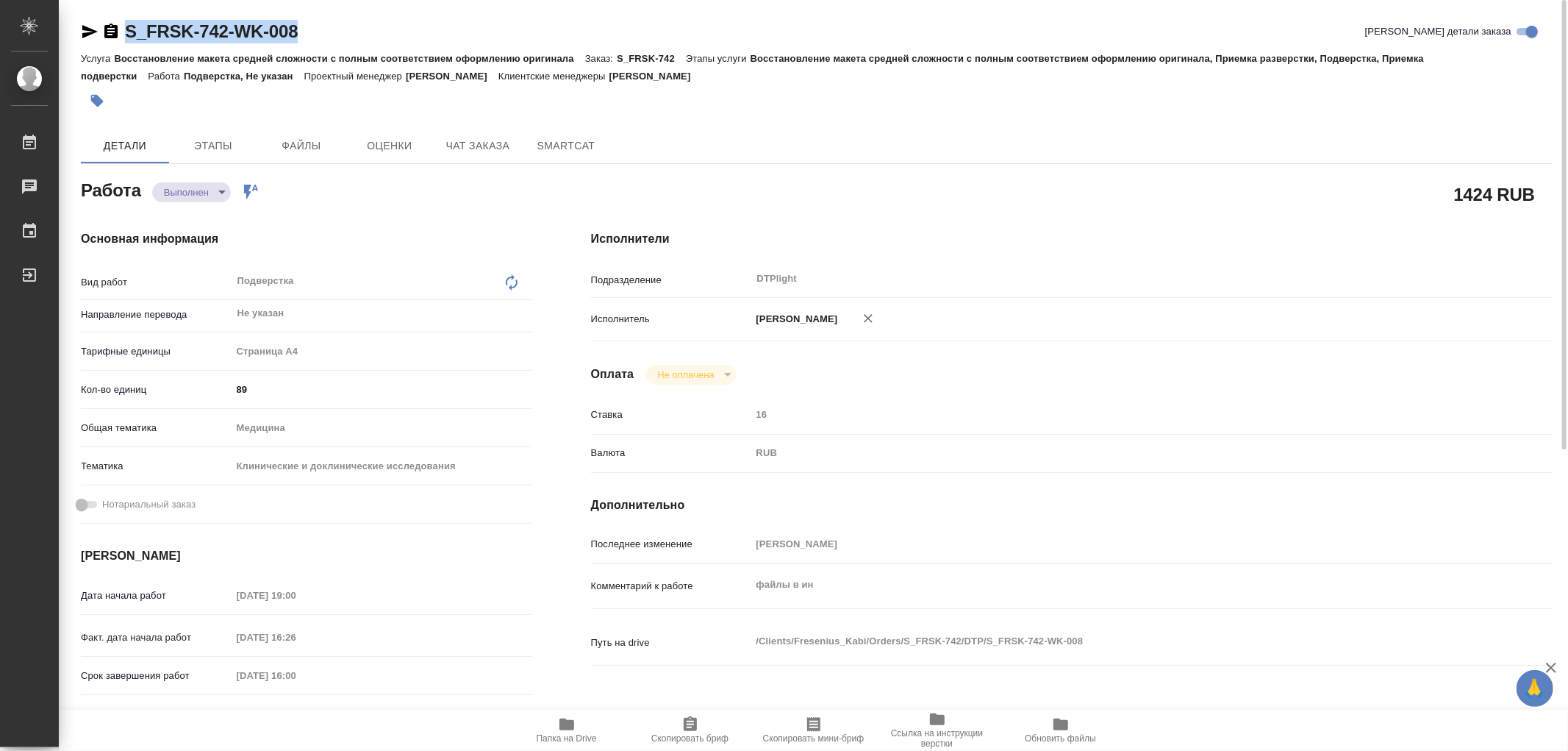
drag, startPoint x: 315, startPoint y: 30, endPoint x: 118, endPoint y: 38, distance: 197.2
click at [118, 38] on div "S_FRSK-742-WK-008 Кратко детали заказа" at bounding box center [816, 32] width 1471 height 23
copy link "S_FRSK-742-WK-008"
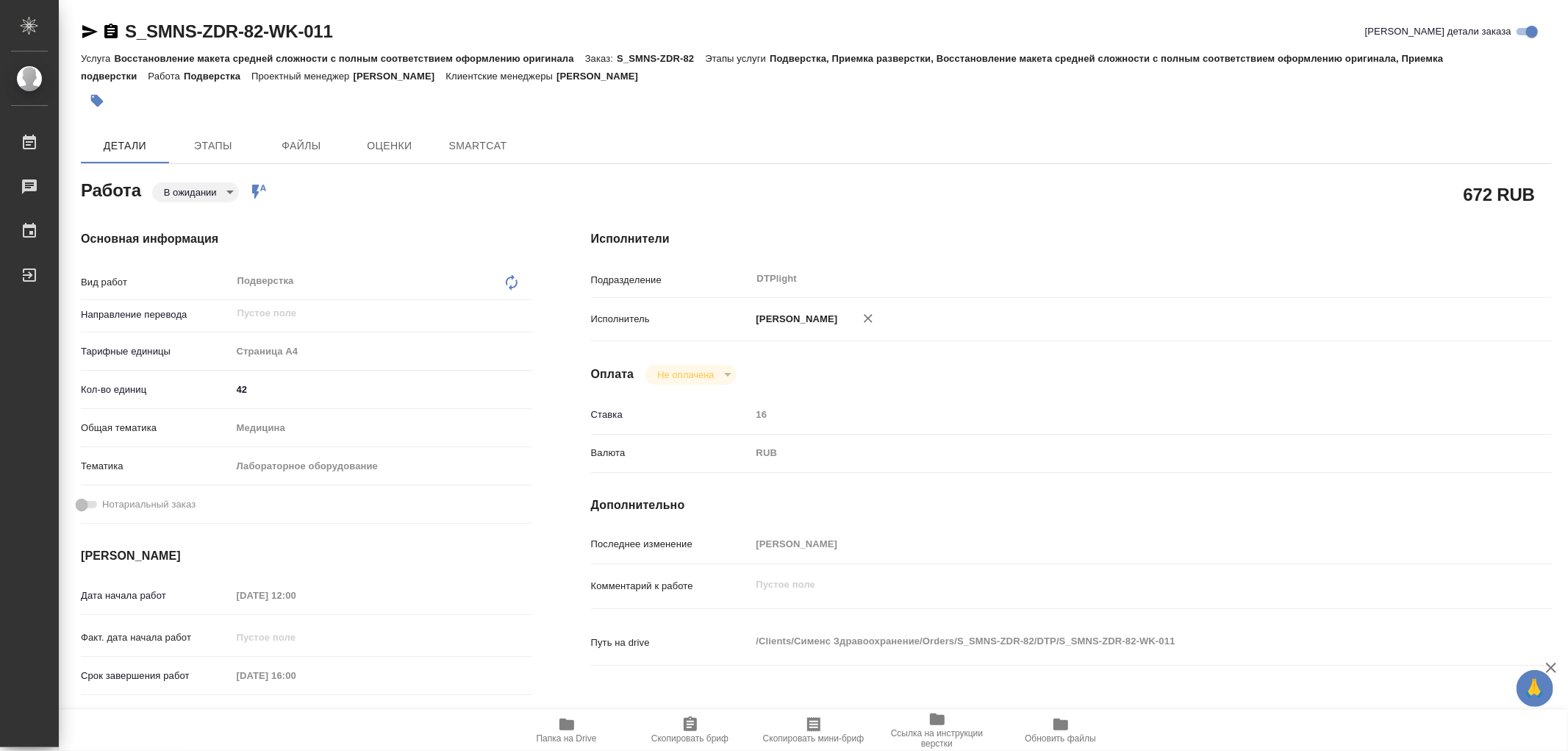
type textarea "x"
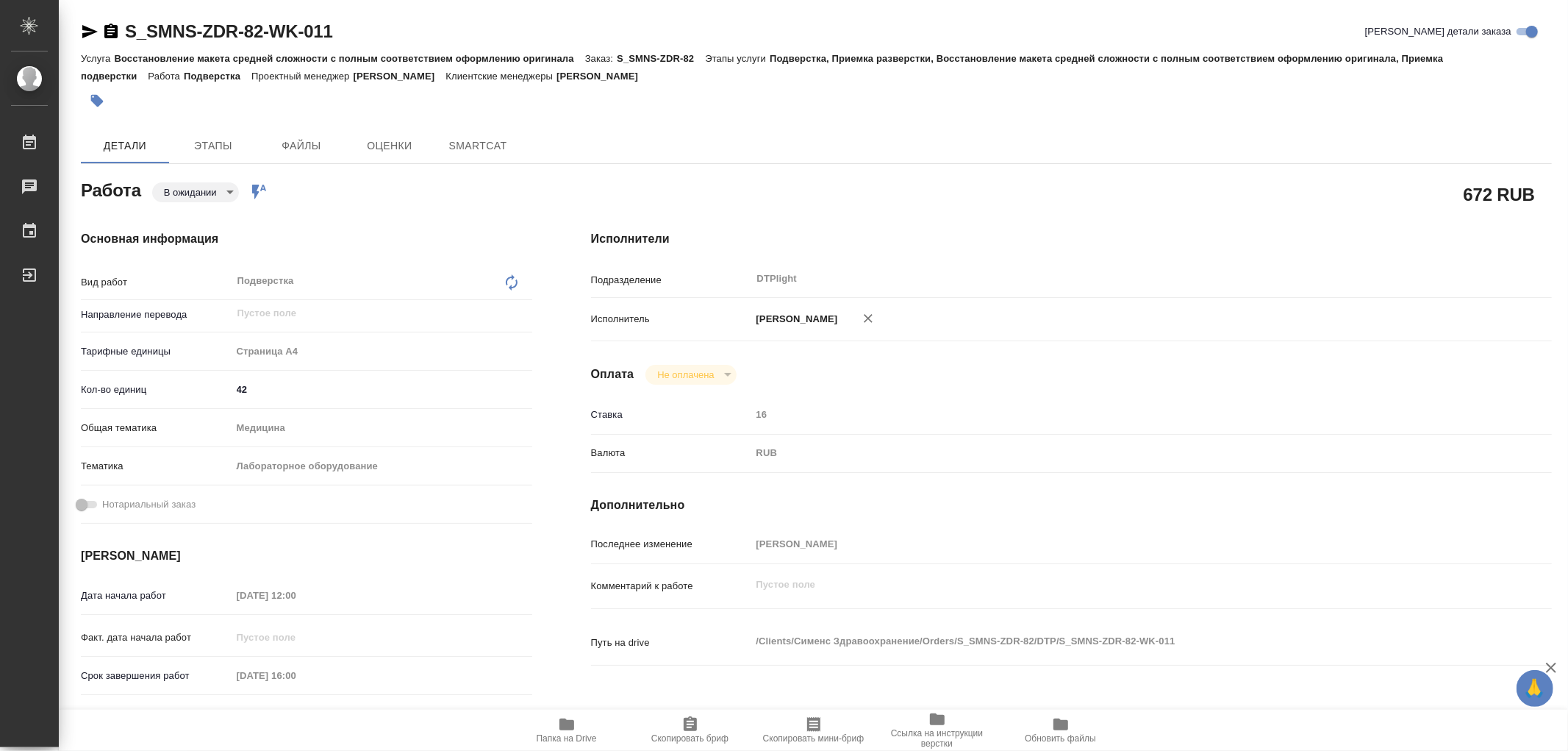
type textarea "x"
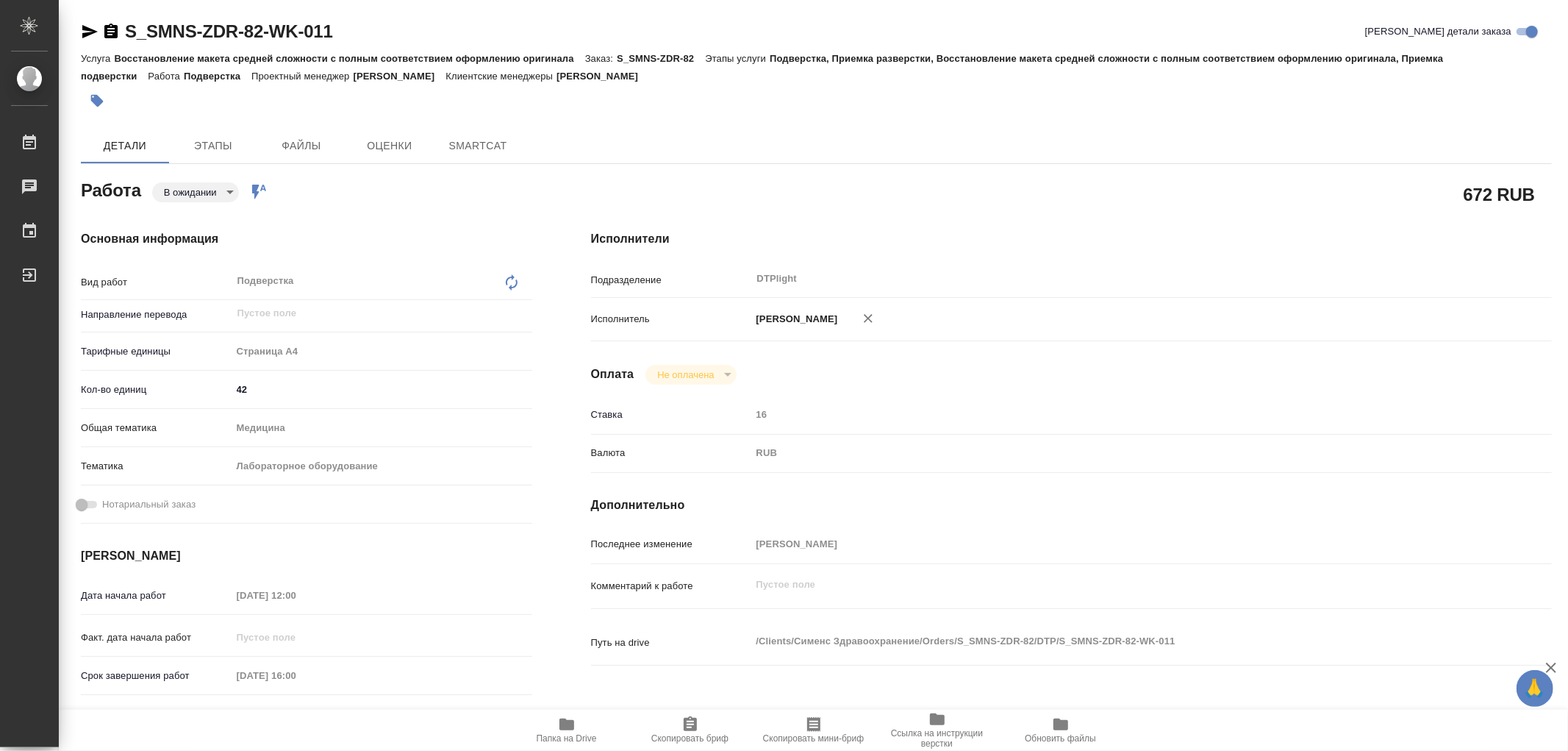
type textarea "x"
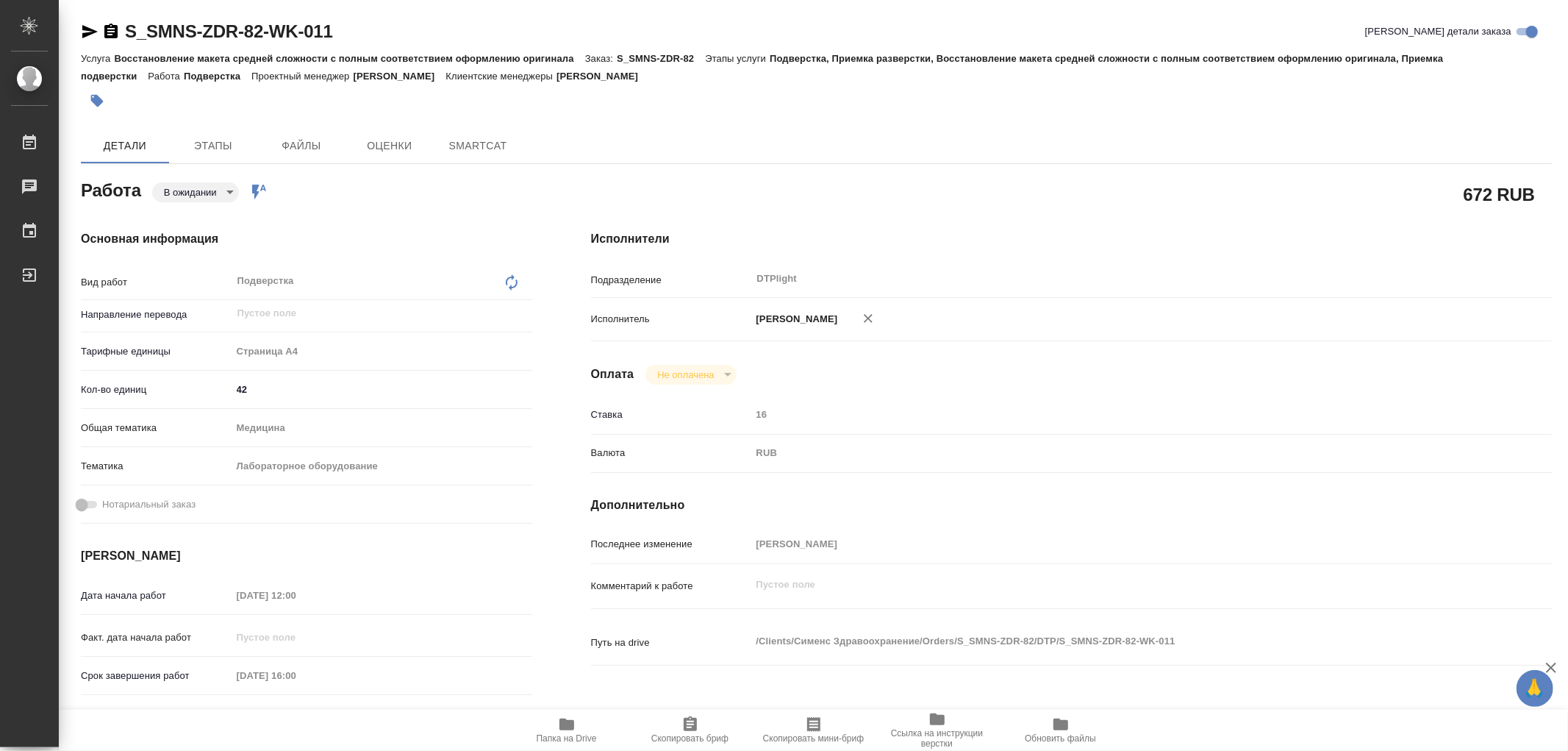
type textarea "x"
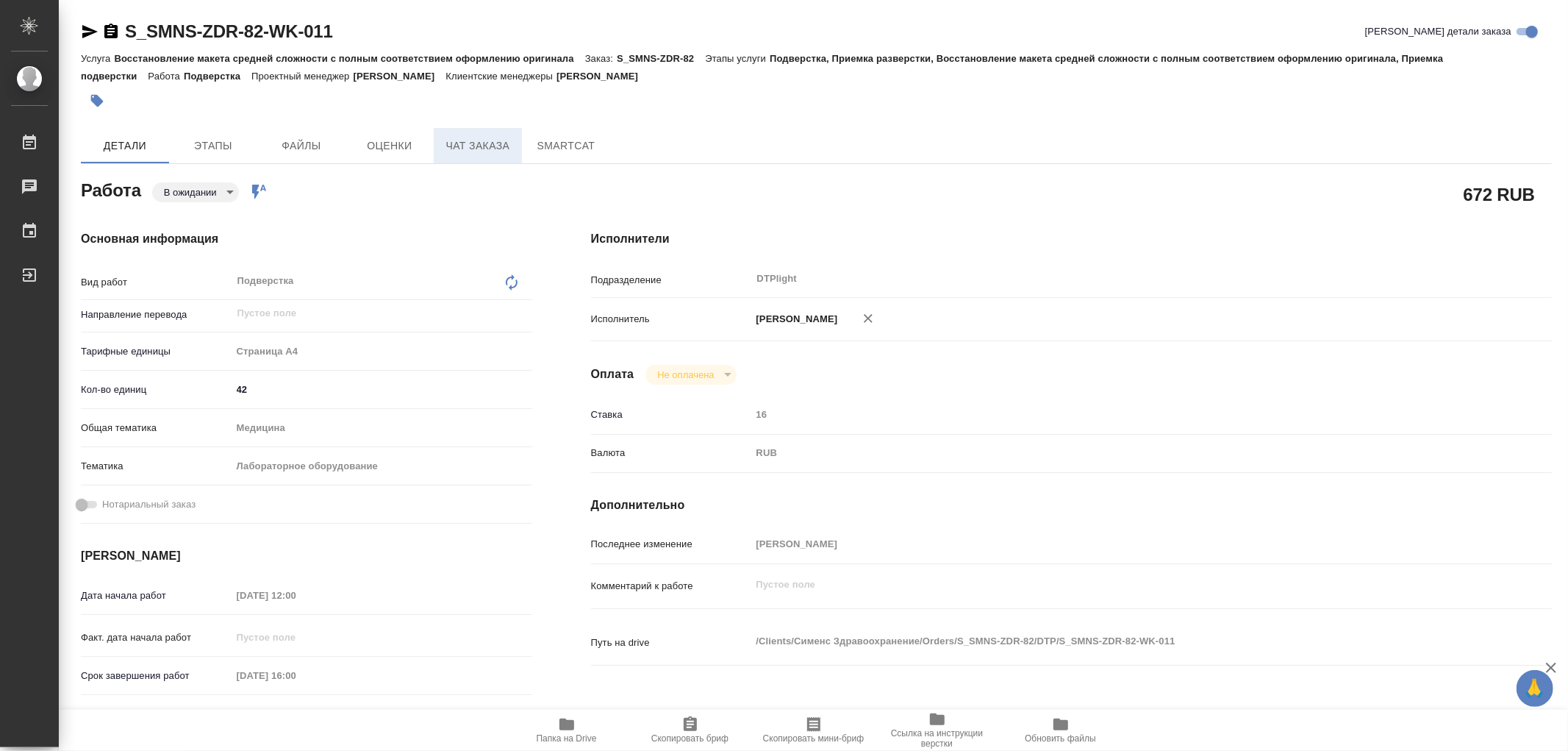
type textarea "x"
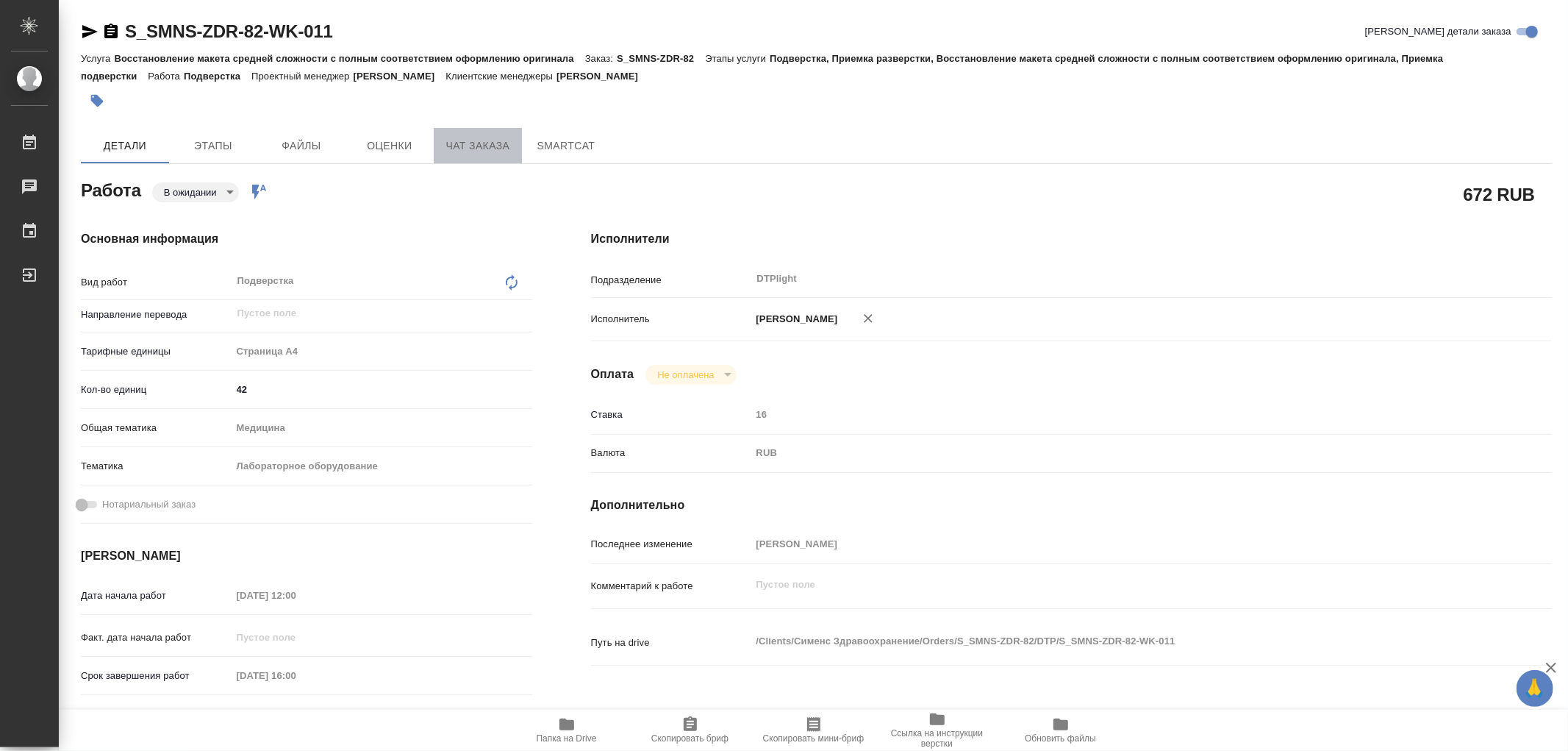
click at [456, 147] on span "Чат заказа" at bounding box center [478, 146] width 70 height 18
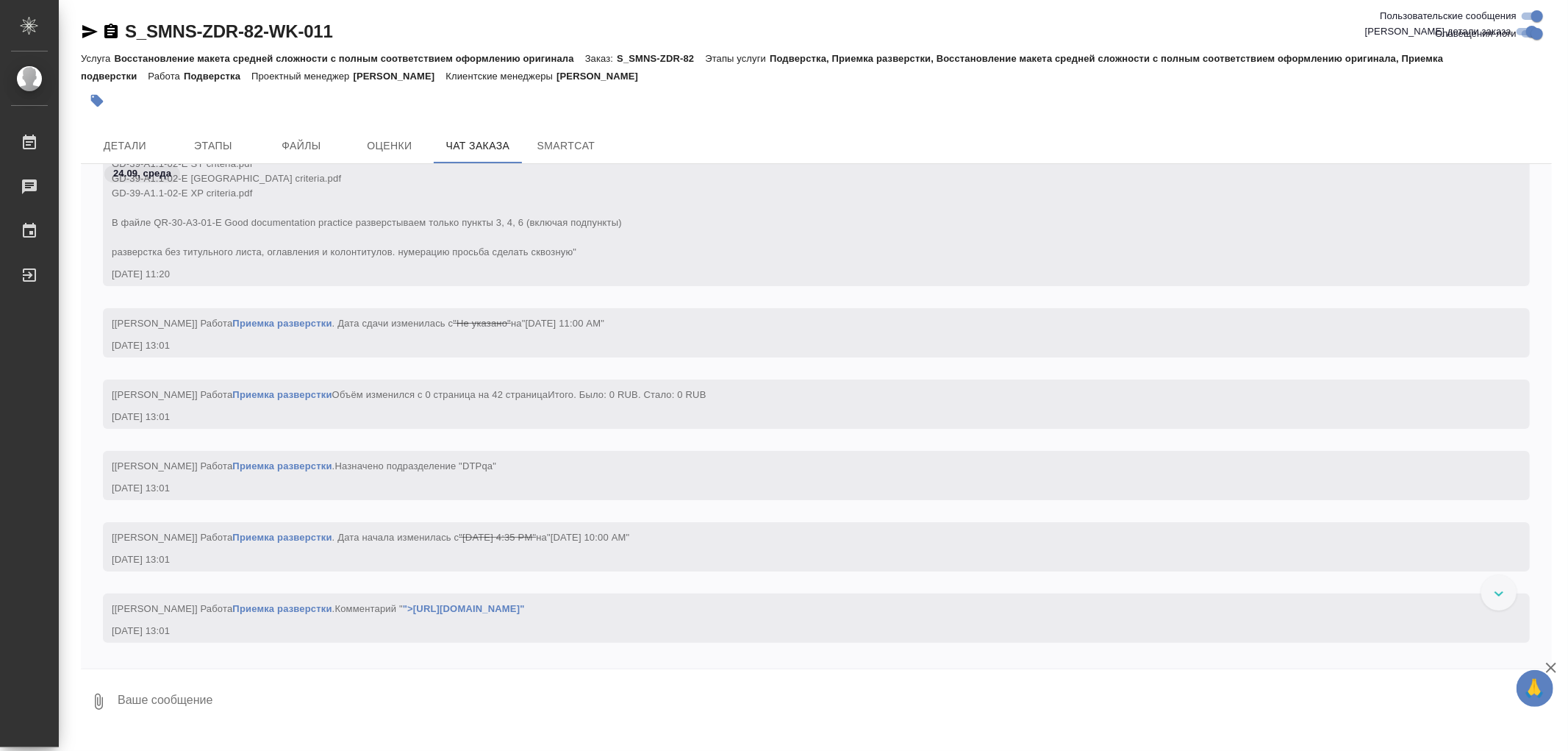
scroll to position [17859, 0]
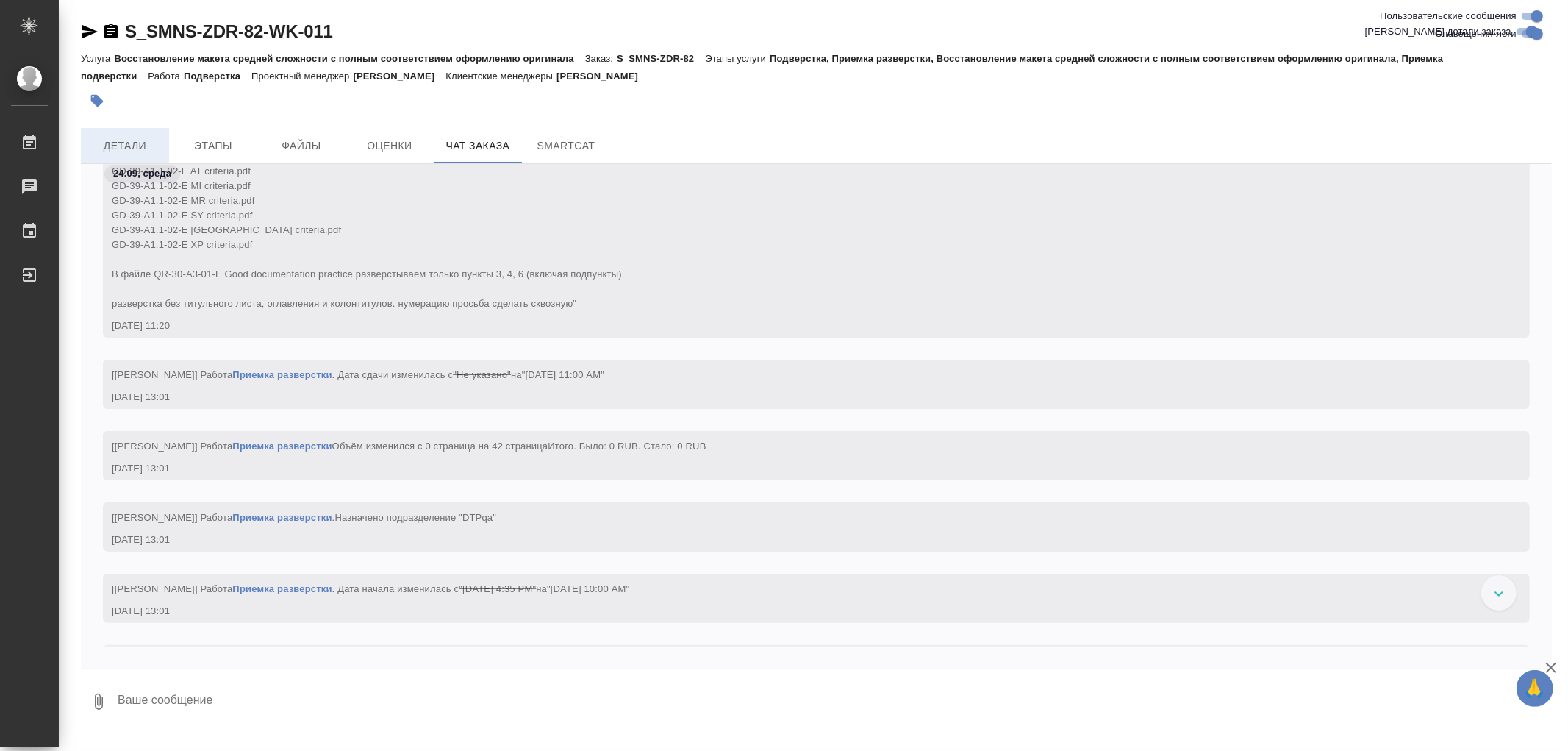
click at [108, 143] on span "Детали" at bounding box center [125, 146] width 70 height 18
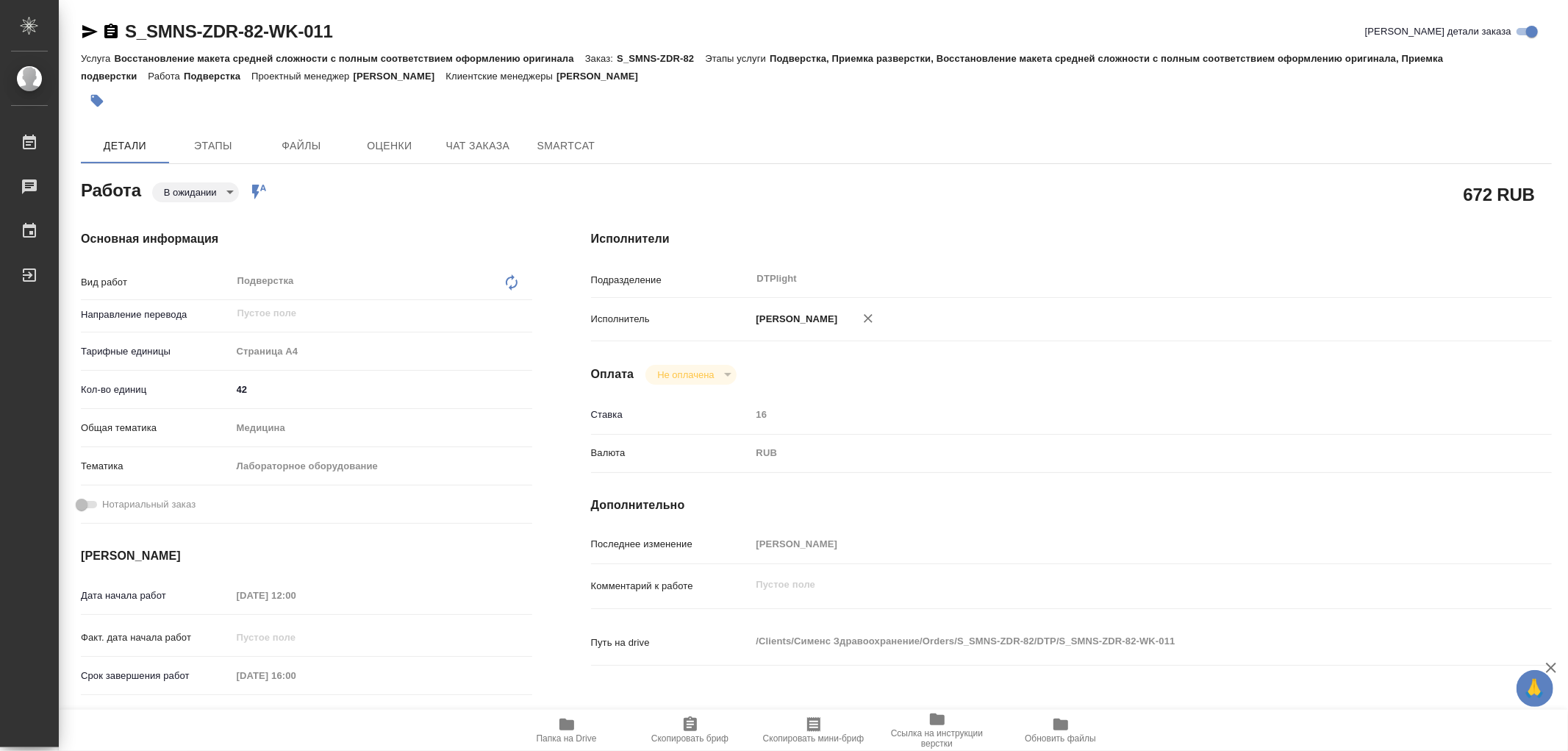
type textarea "x"
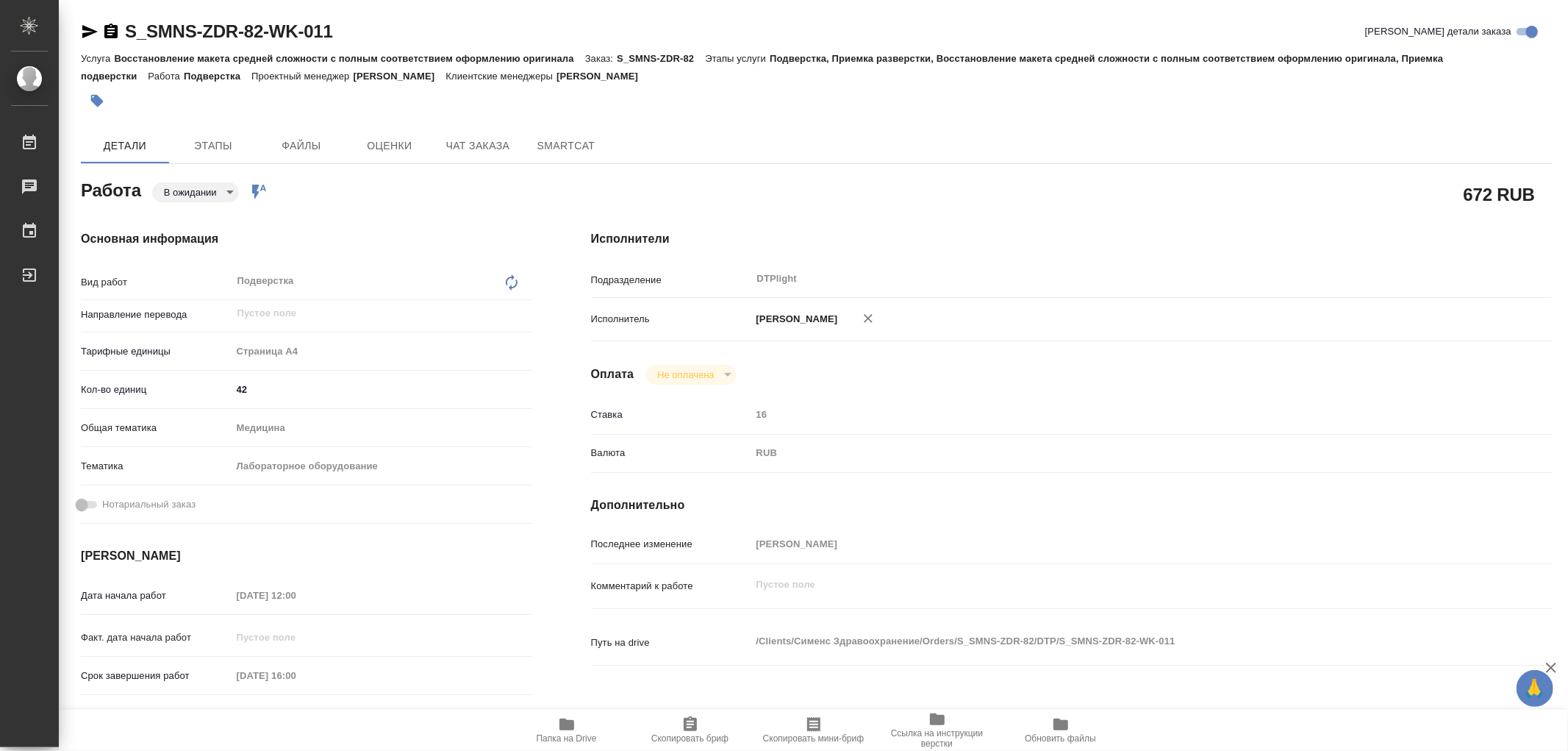
type textarea "x"
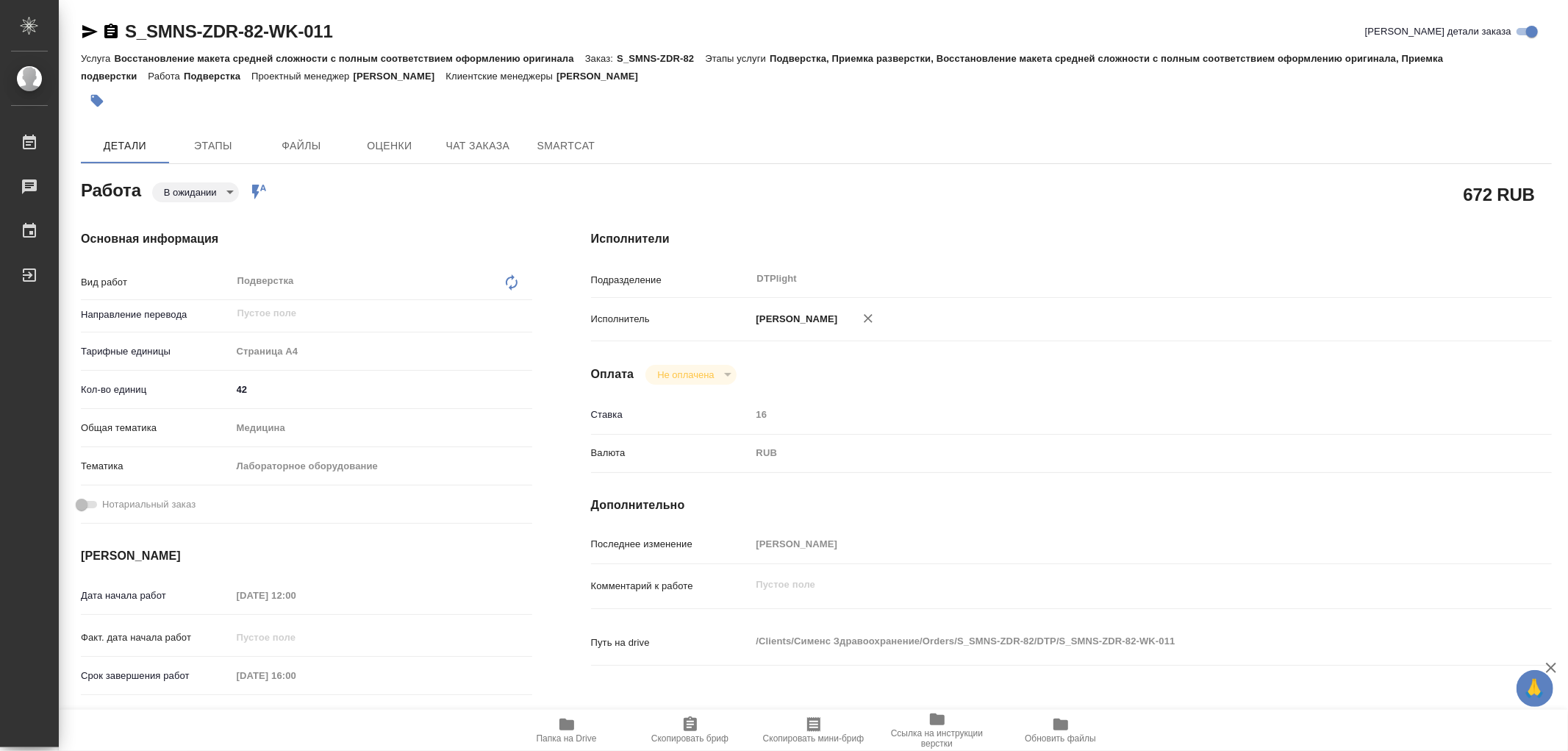
type textarea "x"
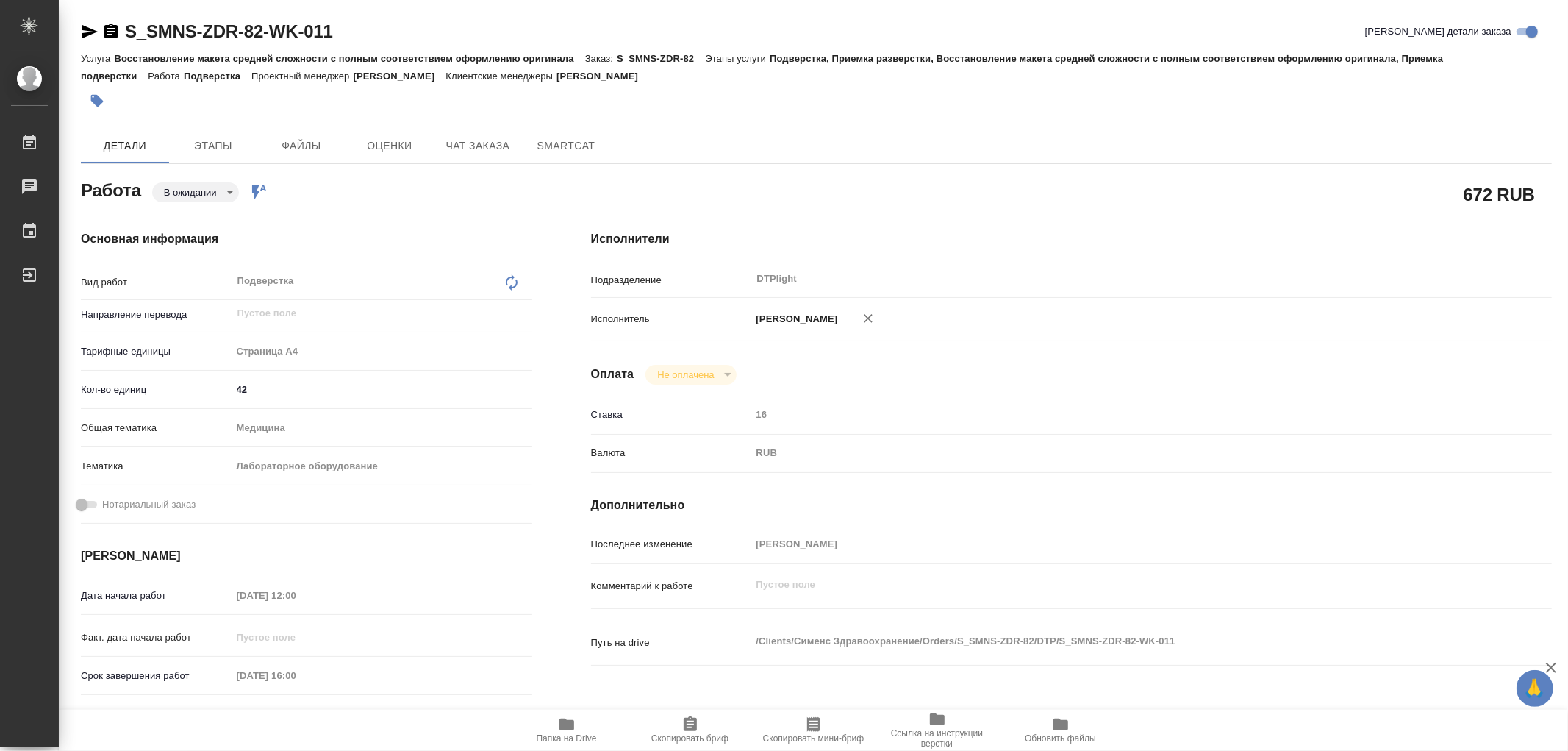
click at [568, 718] on icon "button" at bounding box center [567, 725] width 18 height 18
